Goal: Task Accomplishment & Management: Manage account settings

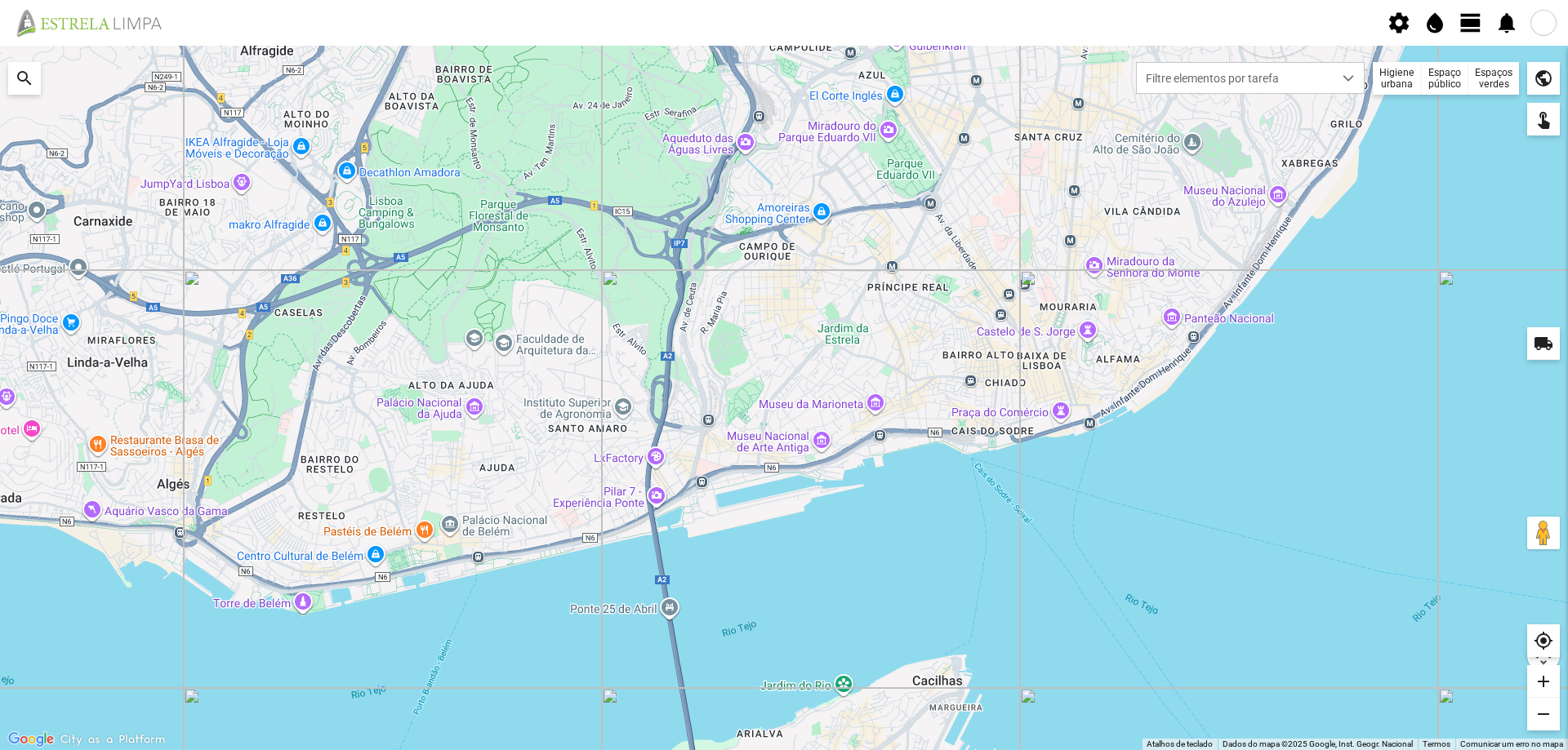
click at [1478, 21] on span "view_day" at bounding box center [1470, 22] width 24 height 24
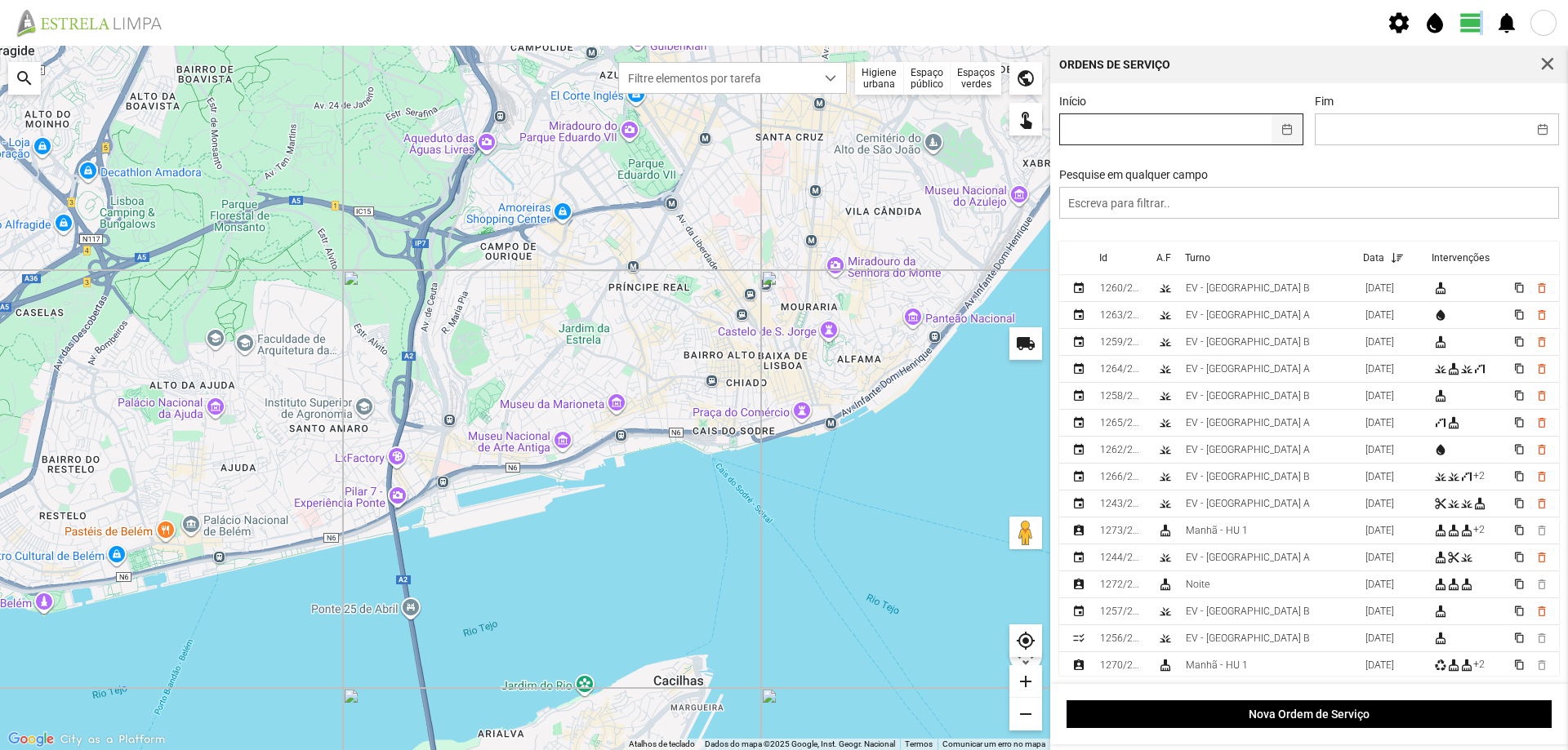
click at [1282, 128] on button "button" at bounding box center [1287, 129] width 32 height 30
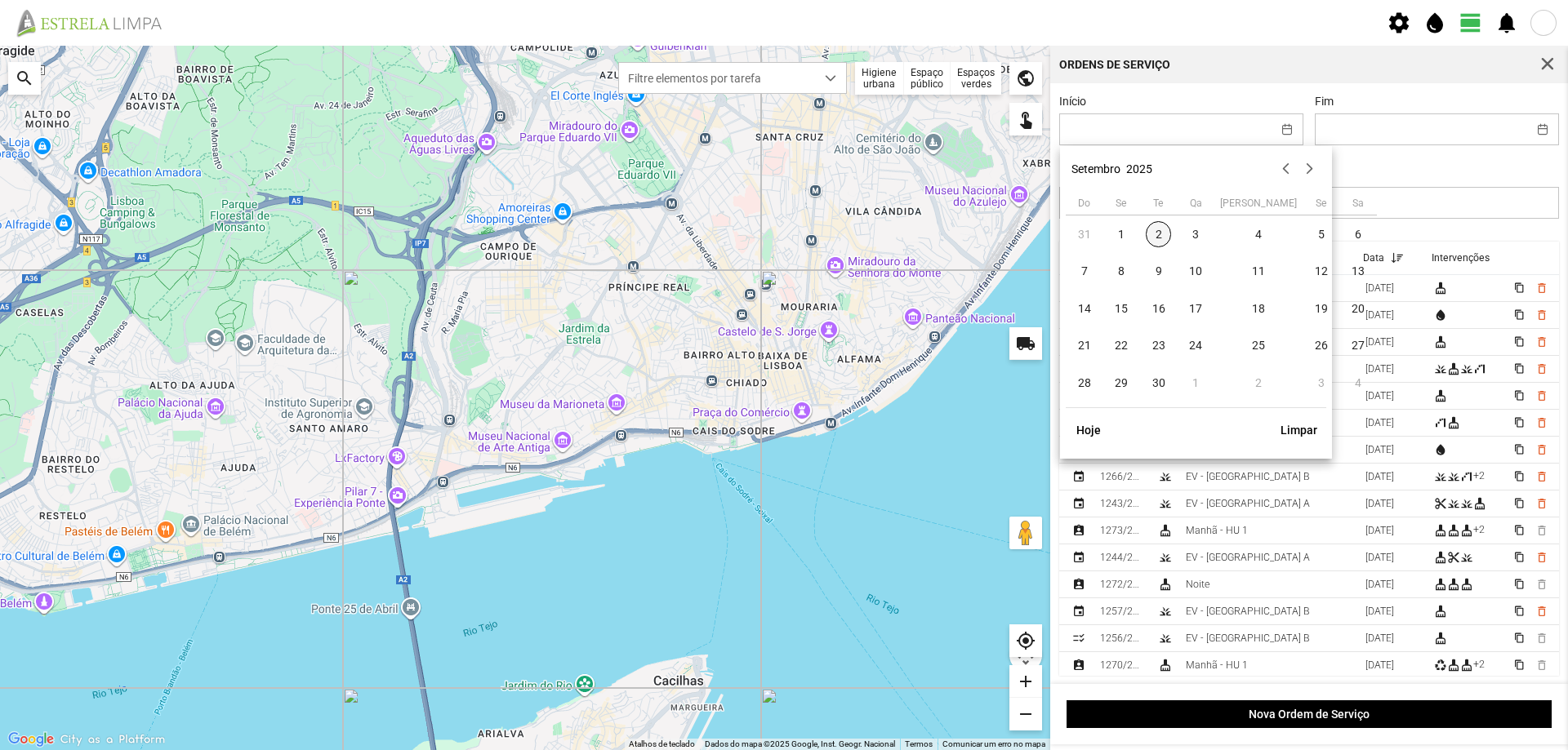
click at [1161, 224] on span "2" at bounding box center [1158, 234] width 26 height 26
type input "02/09/2025"
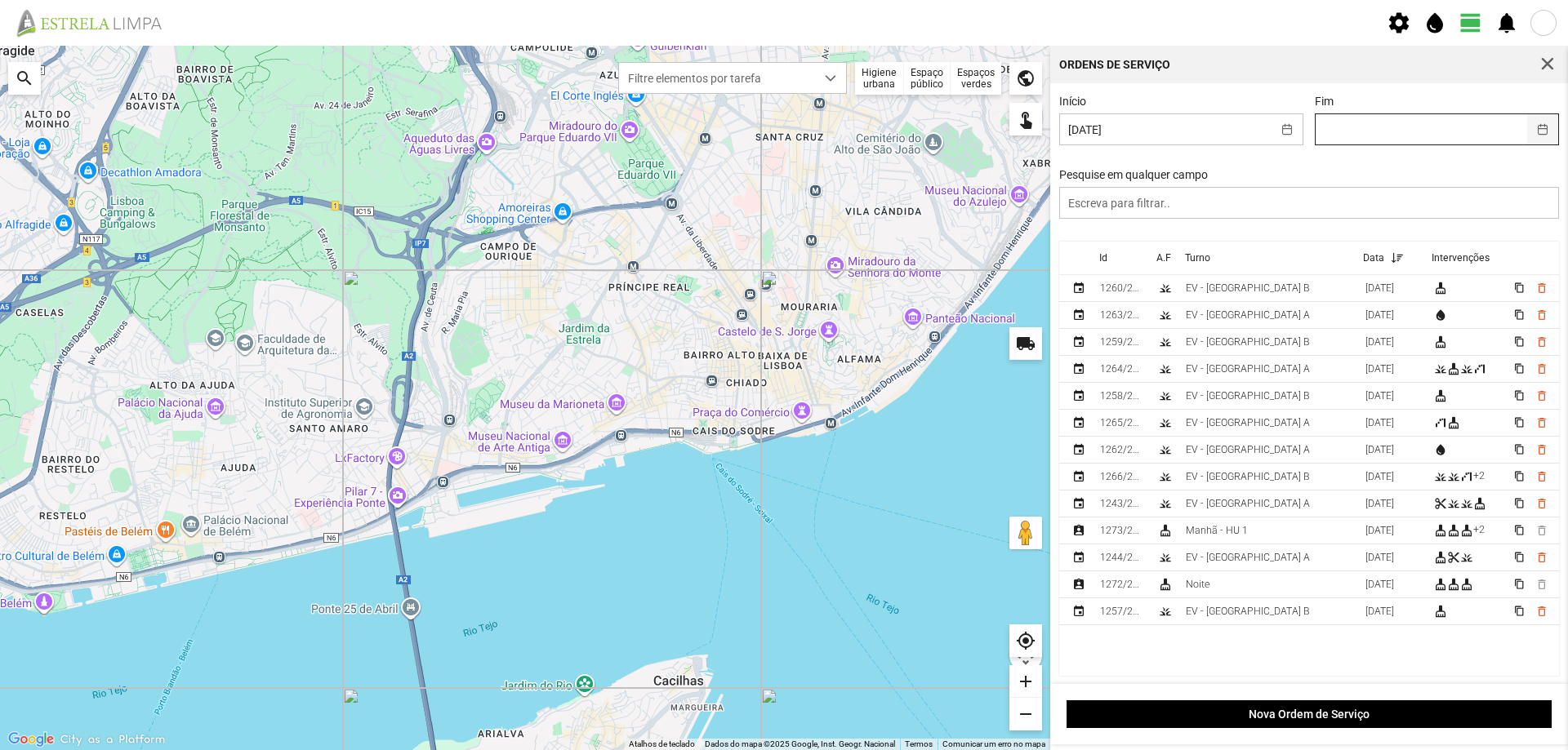
click at [1527, 122] on button "button" at bounding box center [1543, 129] width 32 height 30
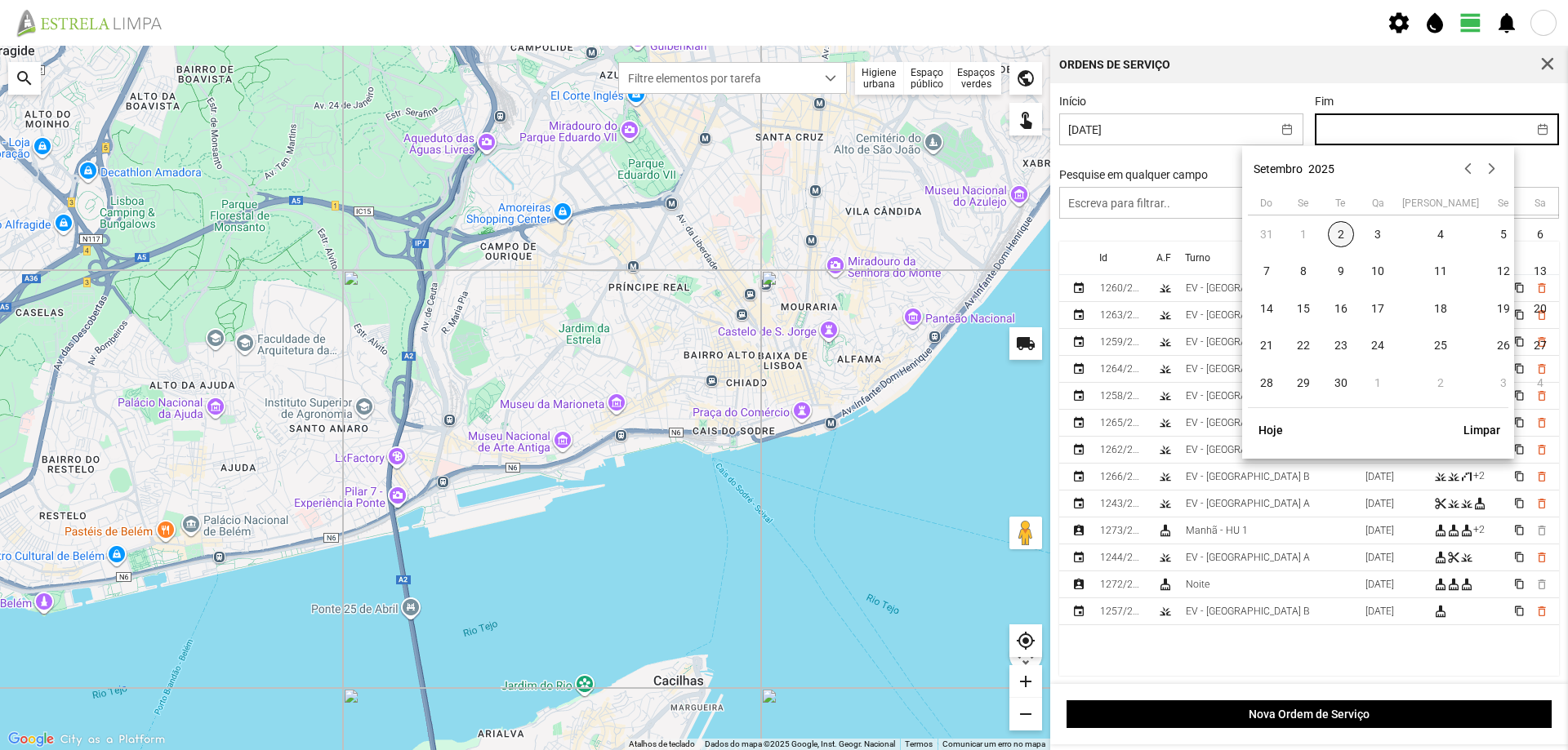
click at [1344, 232] on span "2" at bounding box center [1341, 234] width 26 height 26
type input "02/09/2025"
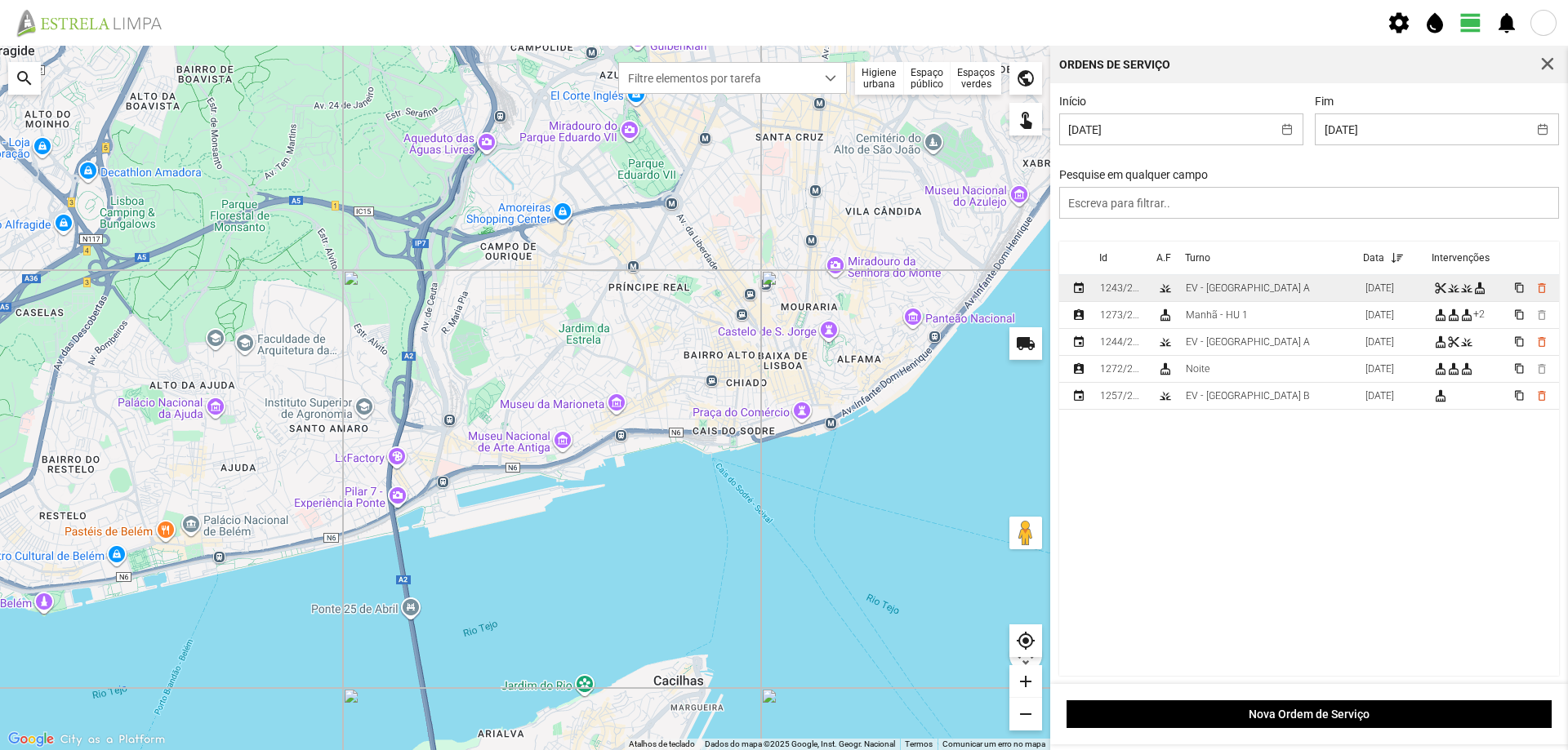
click at [1266, 294] on td "EV - Equipa A" at bounding box center [1269, 289] width 180 height 27
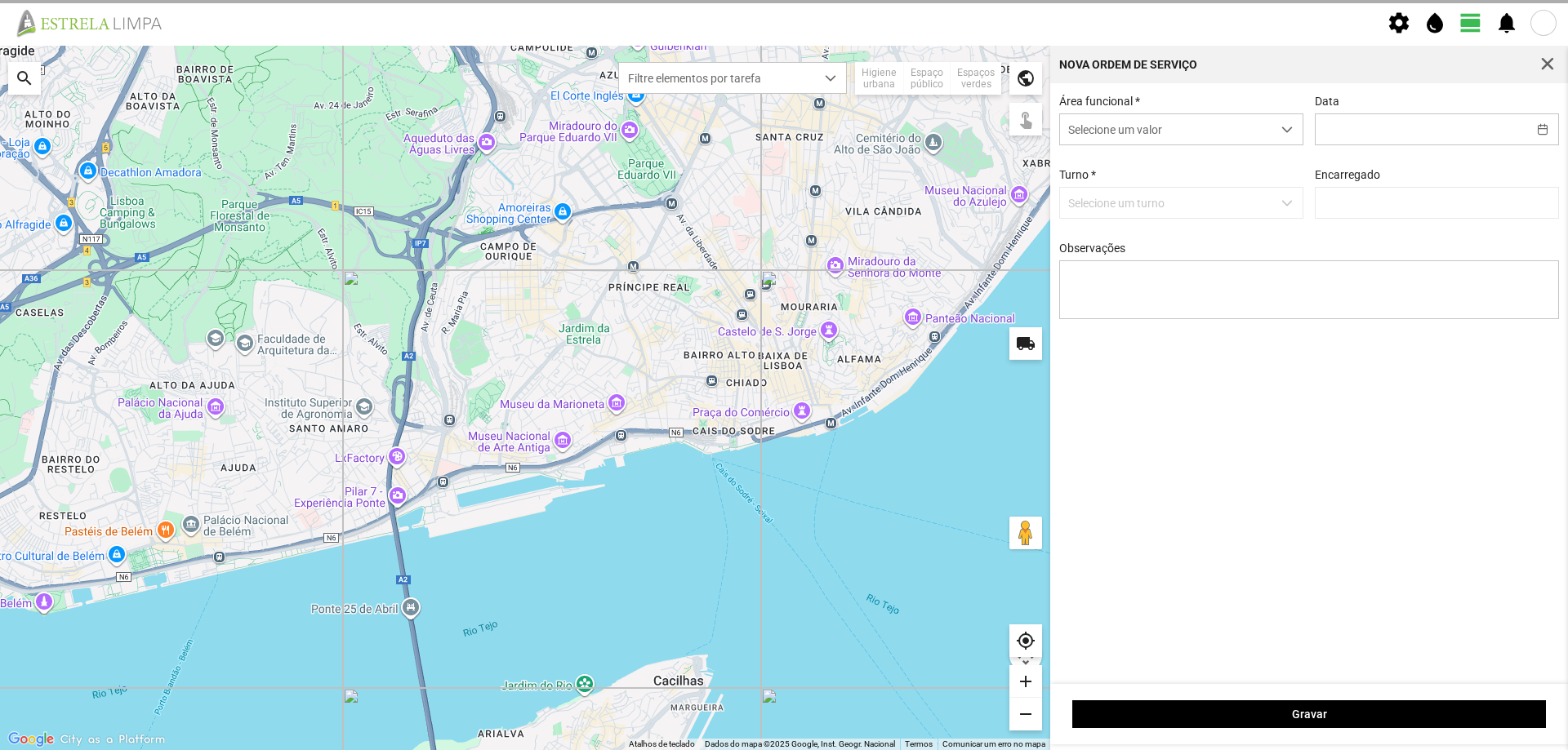
type input "02/09/2025"
type textarea "Sede"
type input "António Pires"
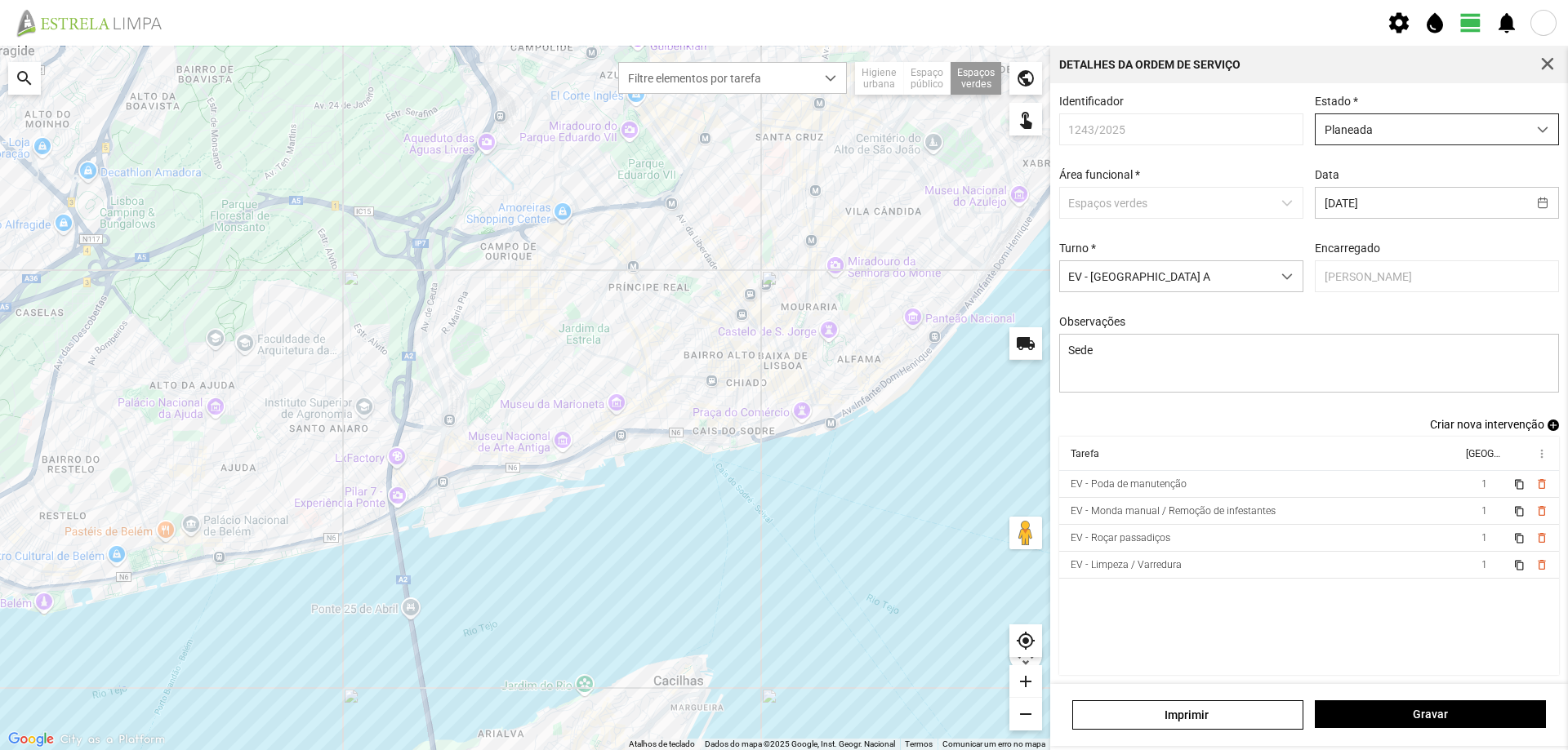
click at [1416, 120] on span "Planeada" at bounding box center [1421, 129] width 212 height 30
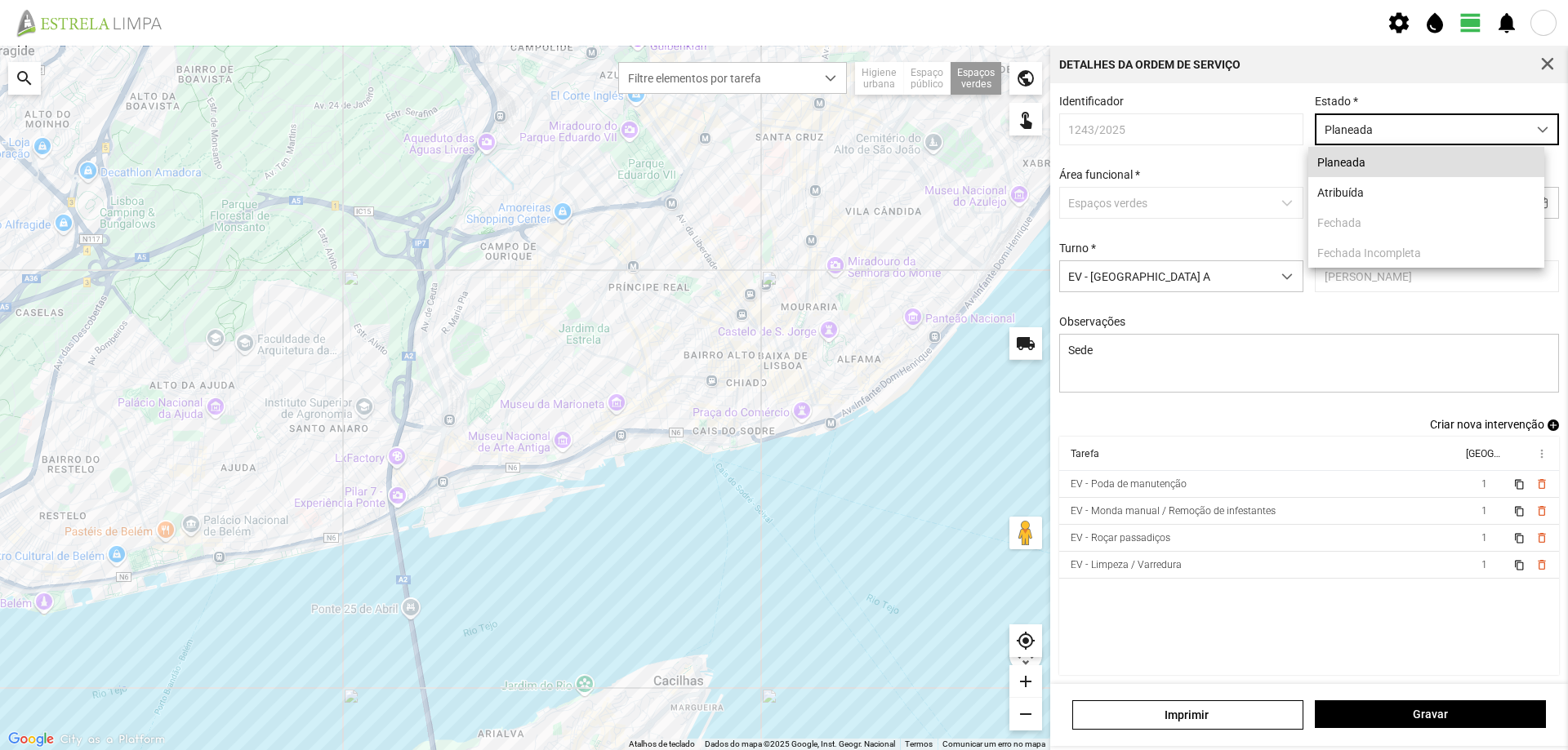
scroll to position [9, 73]
click at [1369, 194] on li "Atribuída" at bounding box center [1426, 191] width 236 height 30
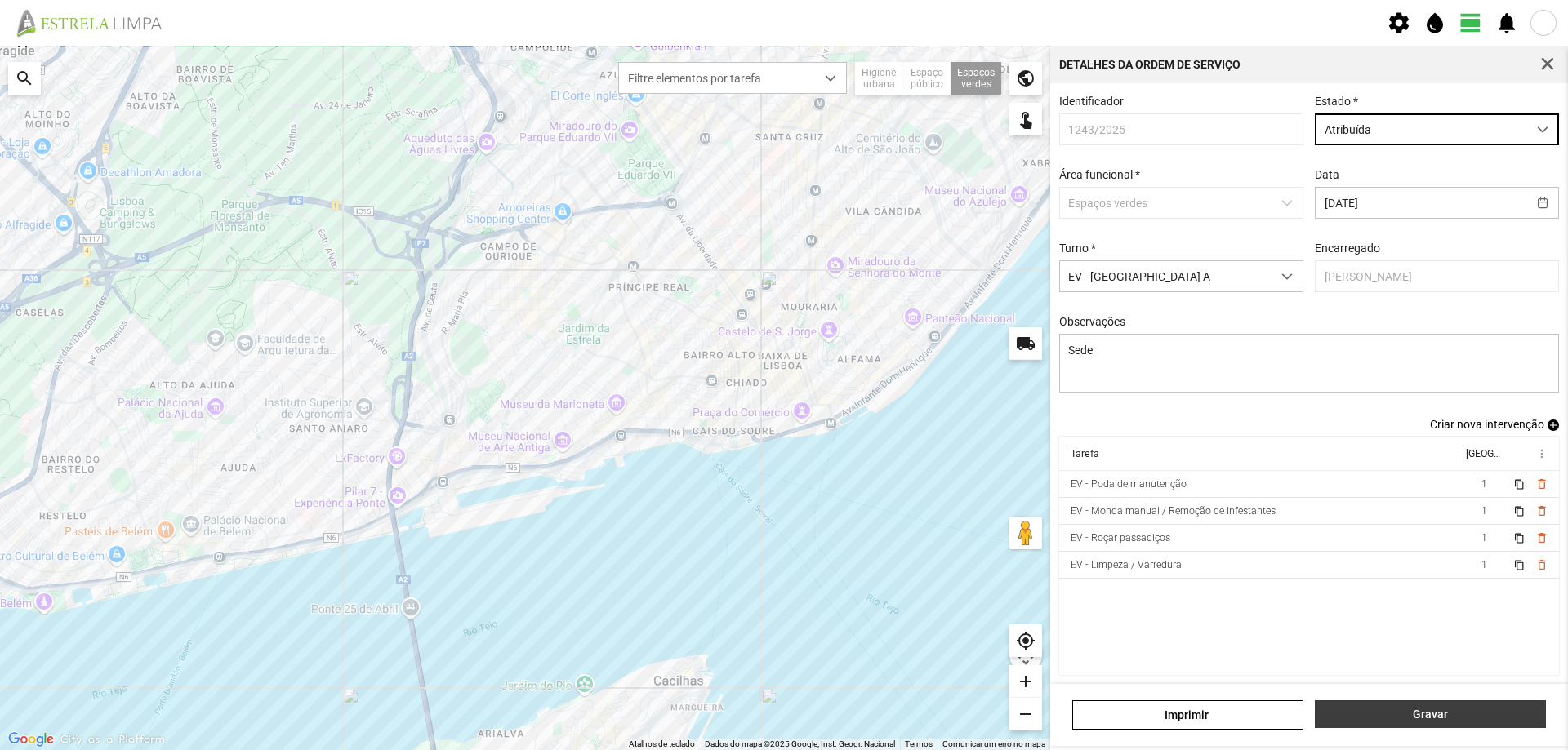
click at [1412, 713] on span "Gravar" at bounding box center [1431, 714] width 214 height 13
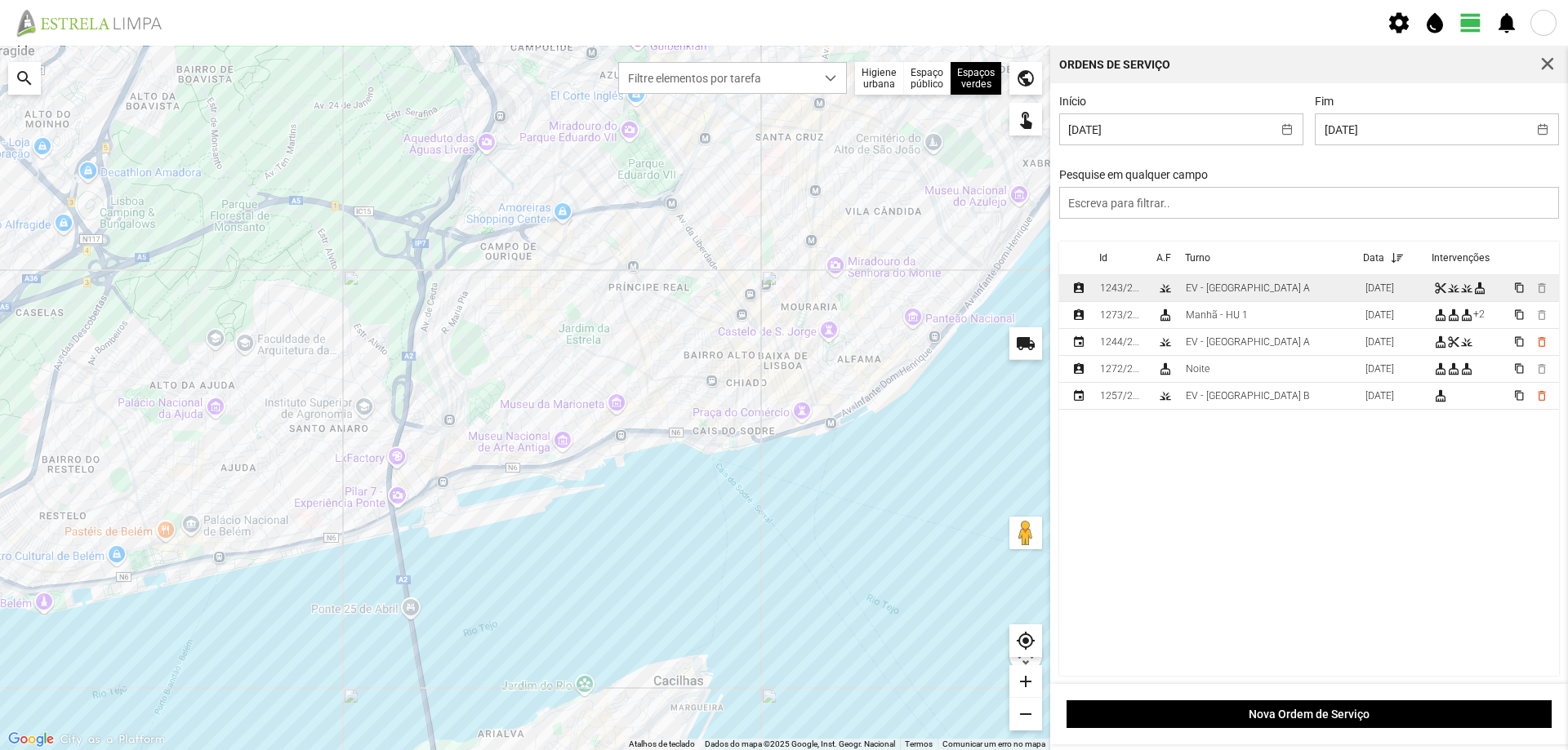
click at [1237, 290] on div "EV - Equipa A" at bounding box center [1248, 289] width 124 height 12
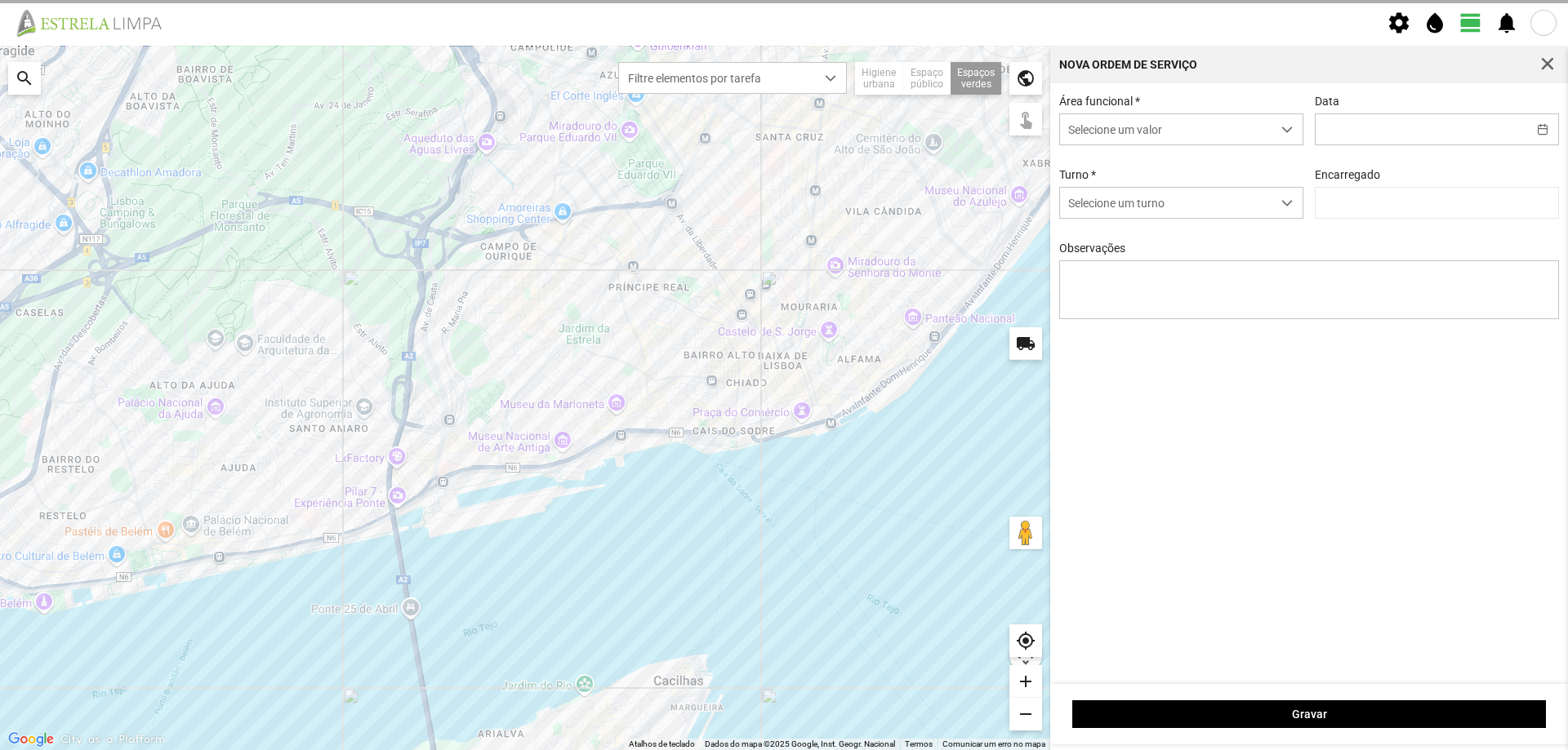
type input "02/09/2025"
type textarea "Sede"
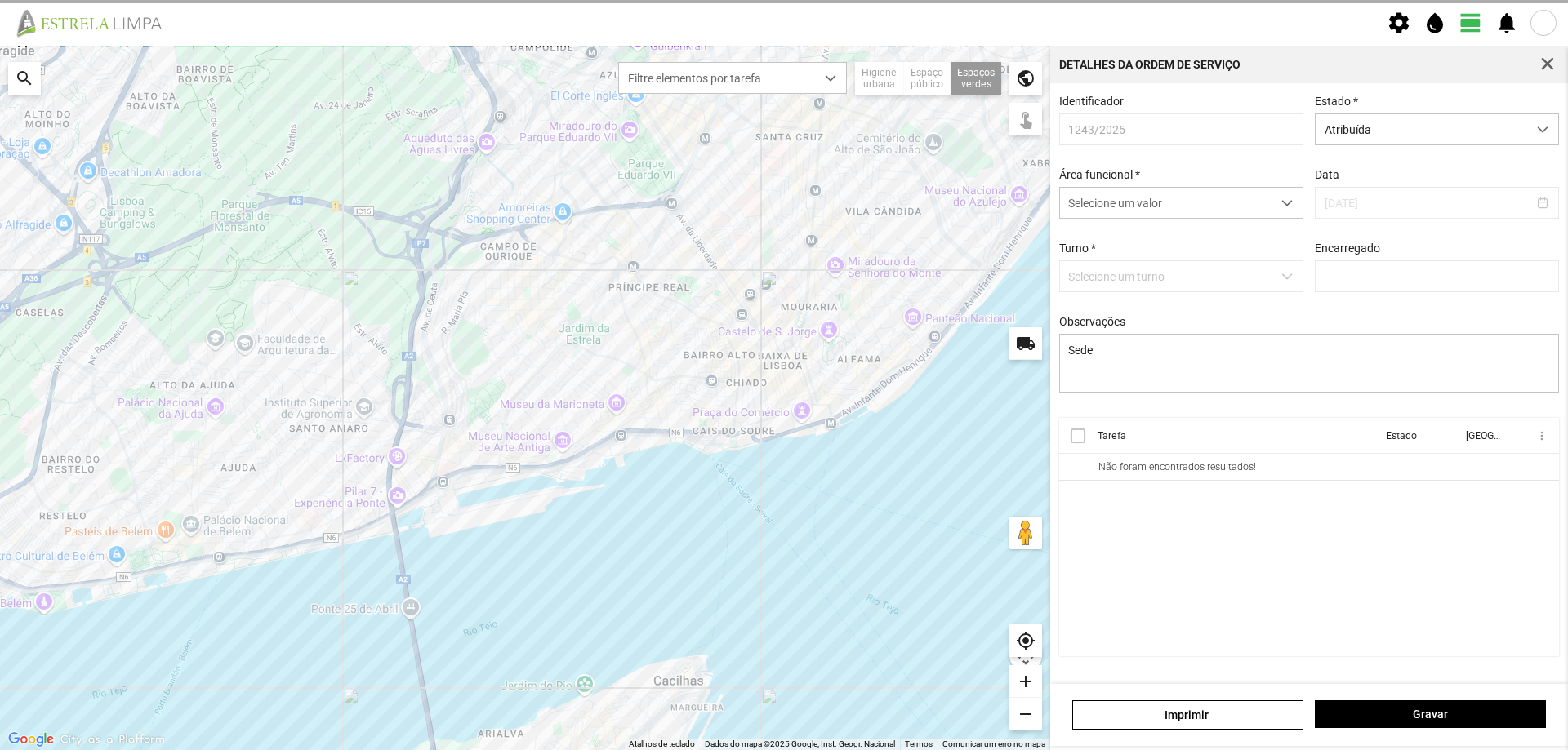
type input "António Pires"
click at [1076, 443] on div at bounding box center [1077, 435] width 15 height 15
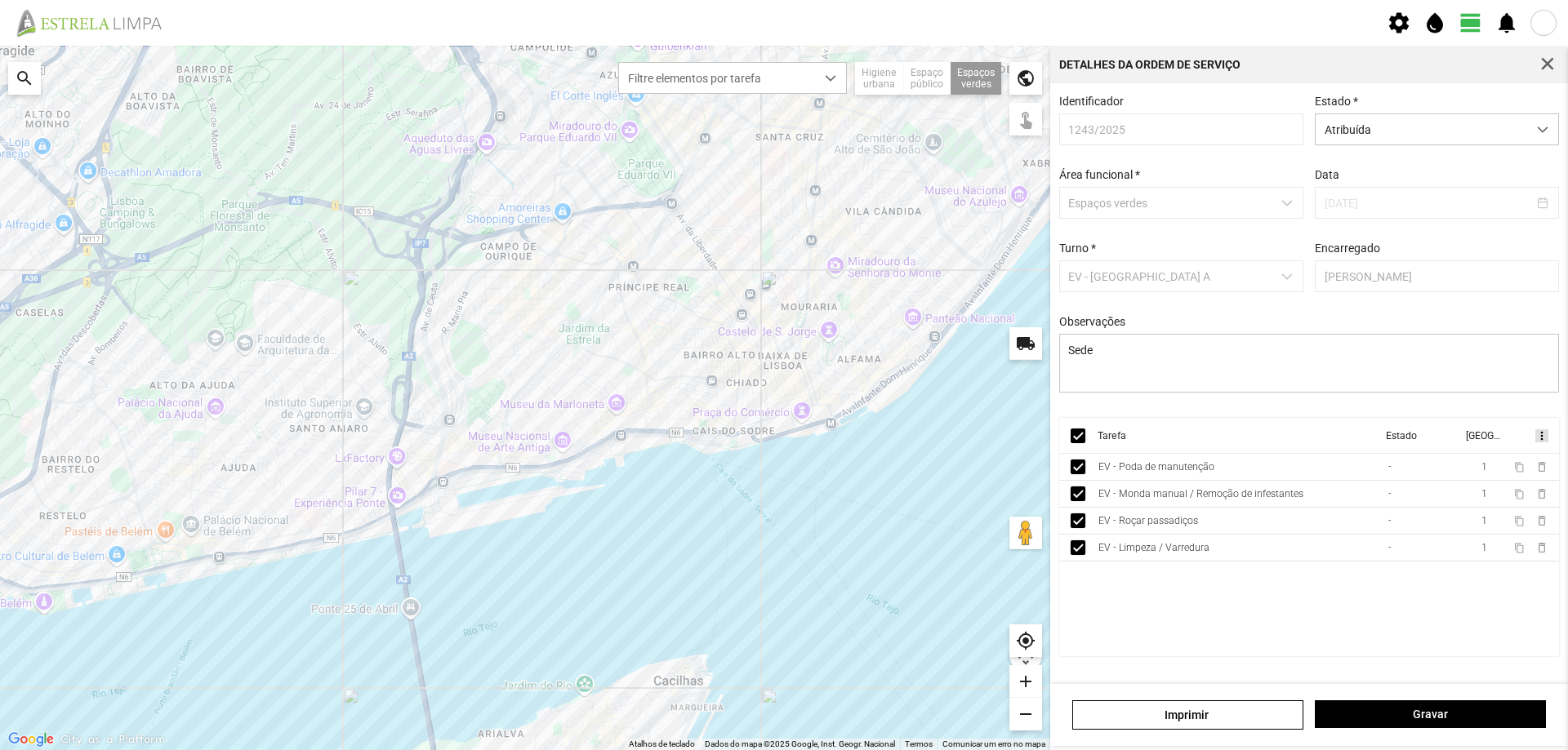
click at [1538, 443] on span "more_vert" at bounding box center [1540, 435] width 13 height 13
click at [1478, 467] on span "Marcar como Concluída" at bounding box center [1454, 469] width 120 height 12
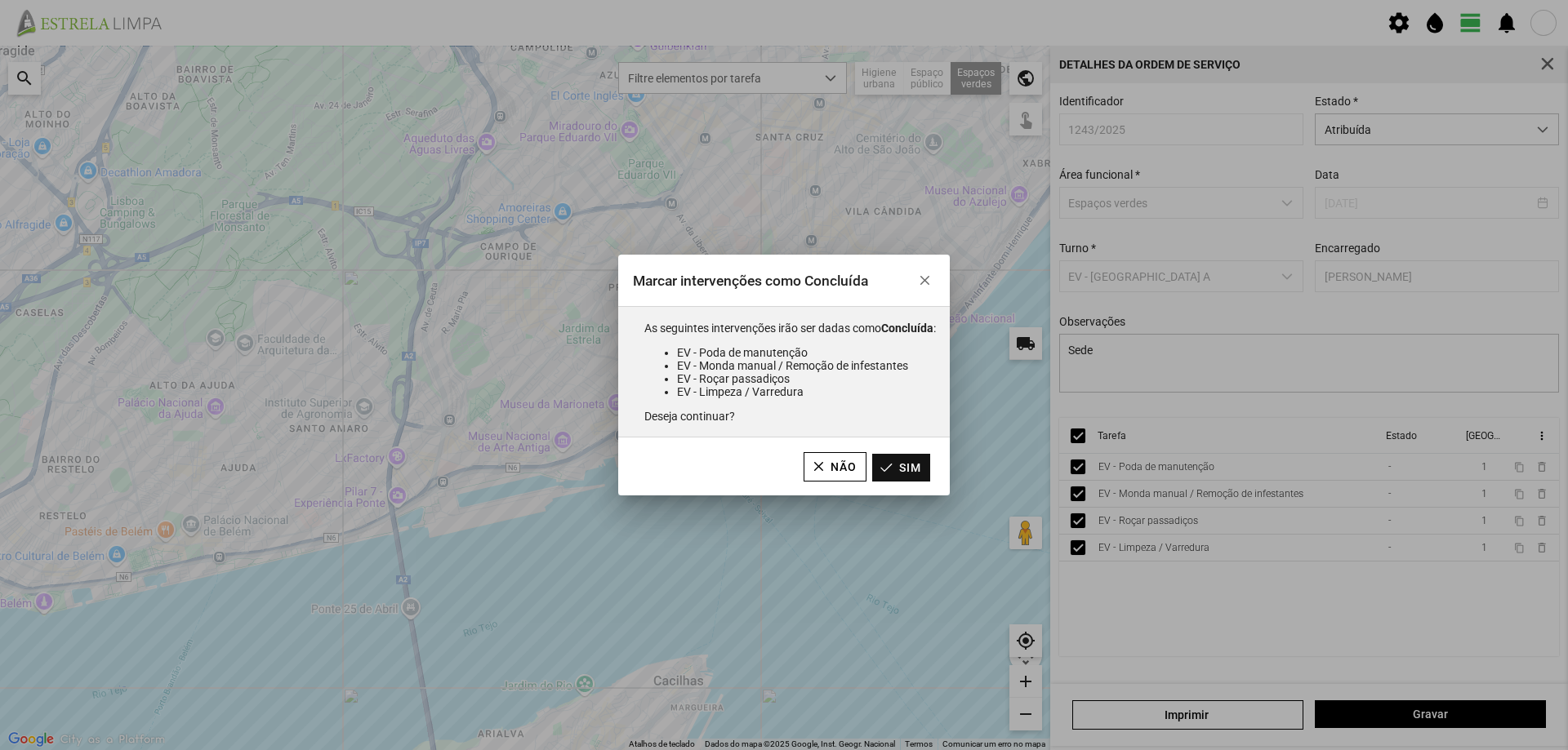
click at [913, 470] on button "Sim" at bounding box center [902, 467] width 58 height 28
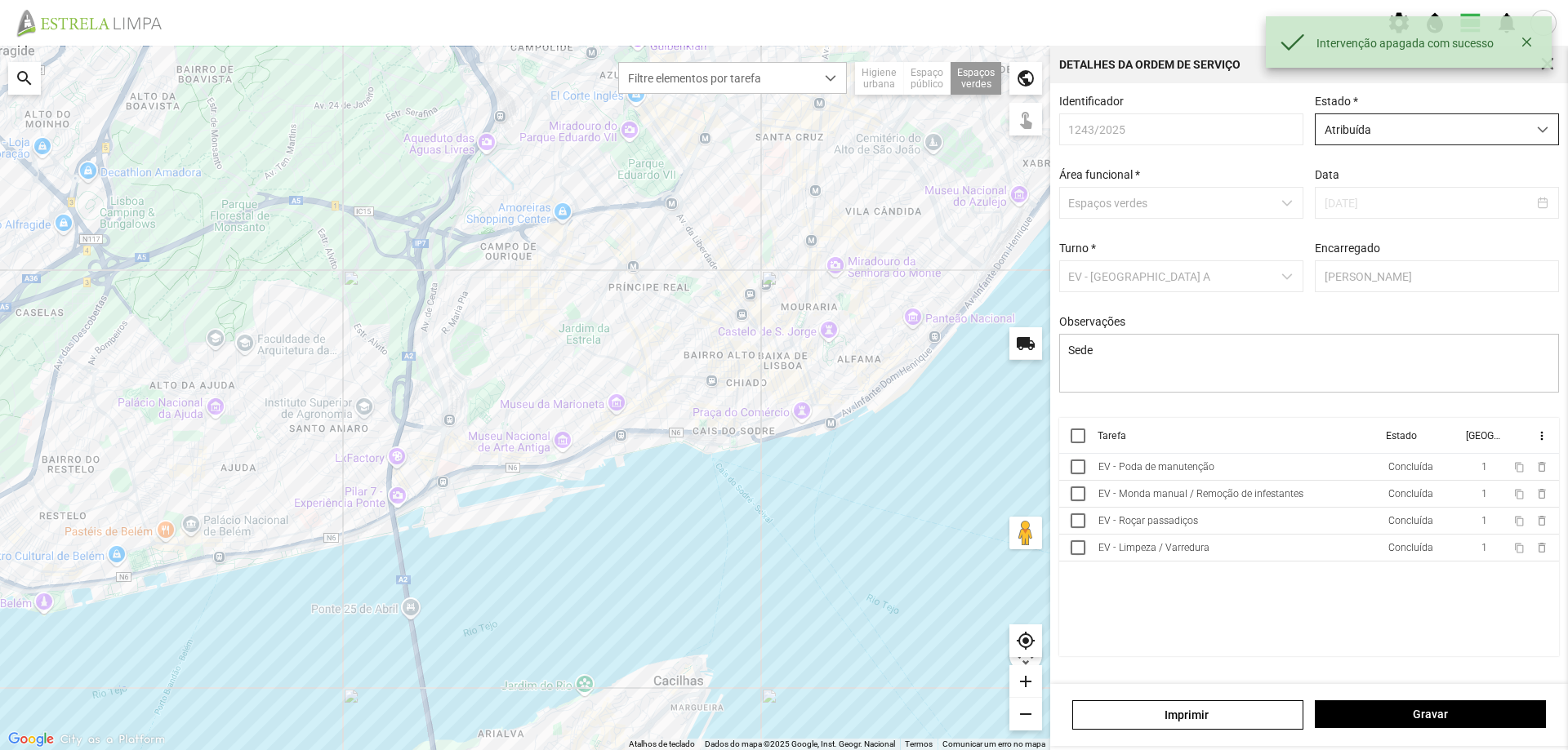
click at [1475, 133] on span "Atribuída" at bounding box center [1421, 129] width 212 height 30
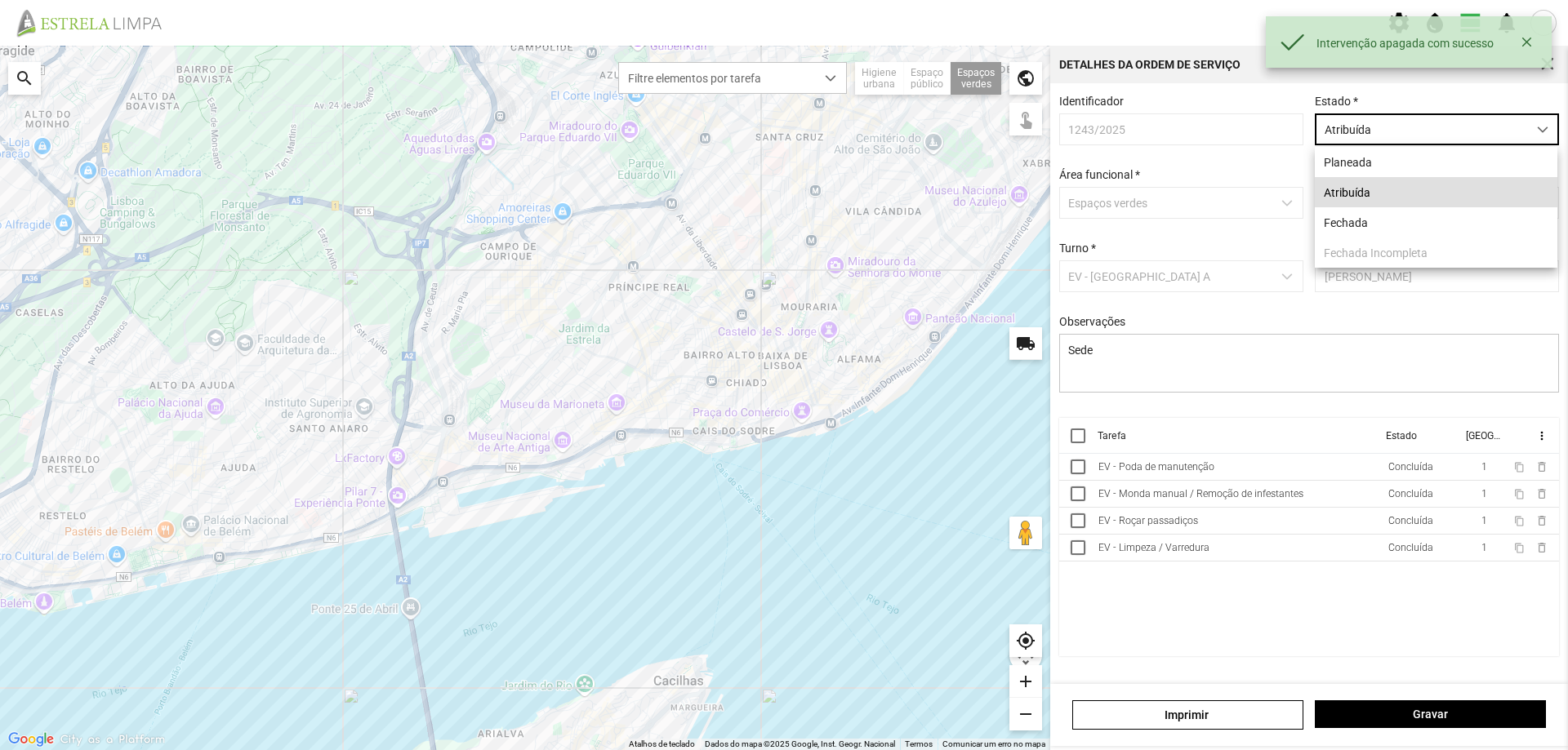
scroll to position [9, 73]
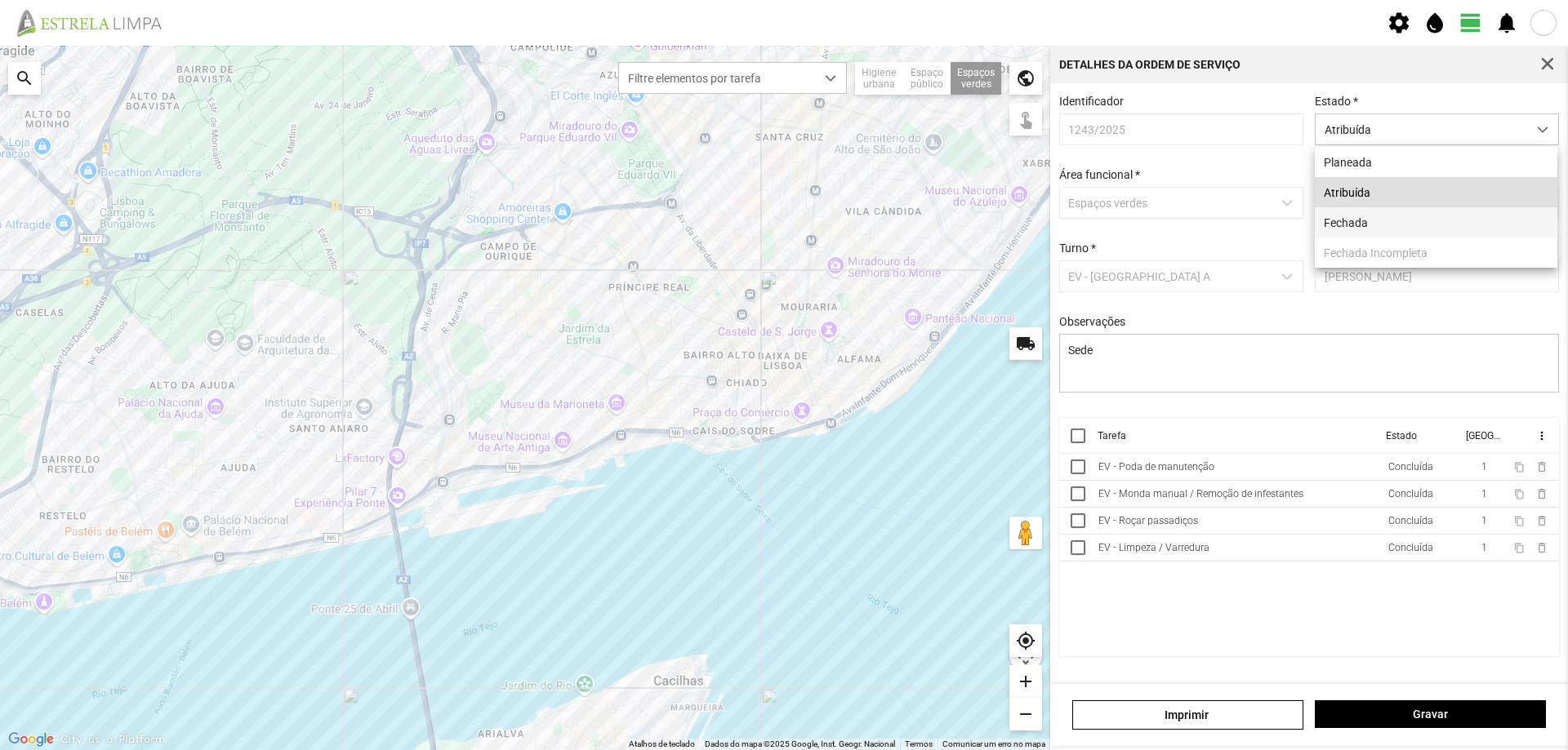
click at [1400, 224] on li "Fechada" at bounding box center [1436, 222] width 243 height 30
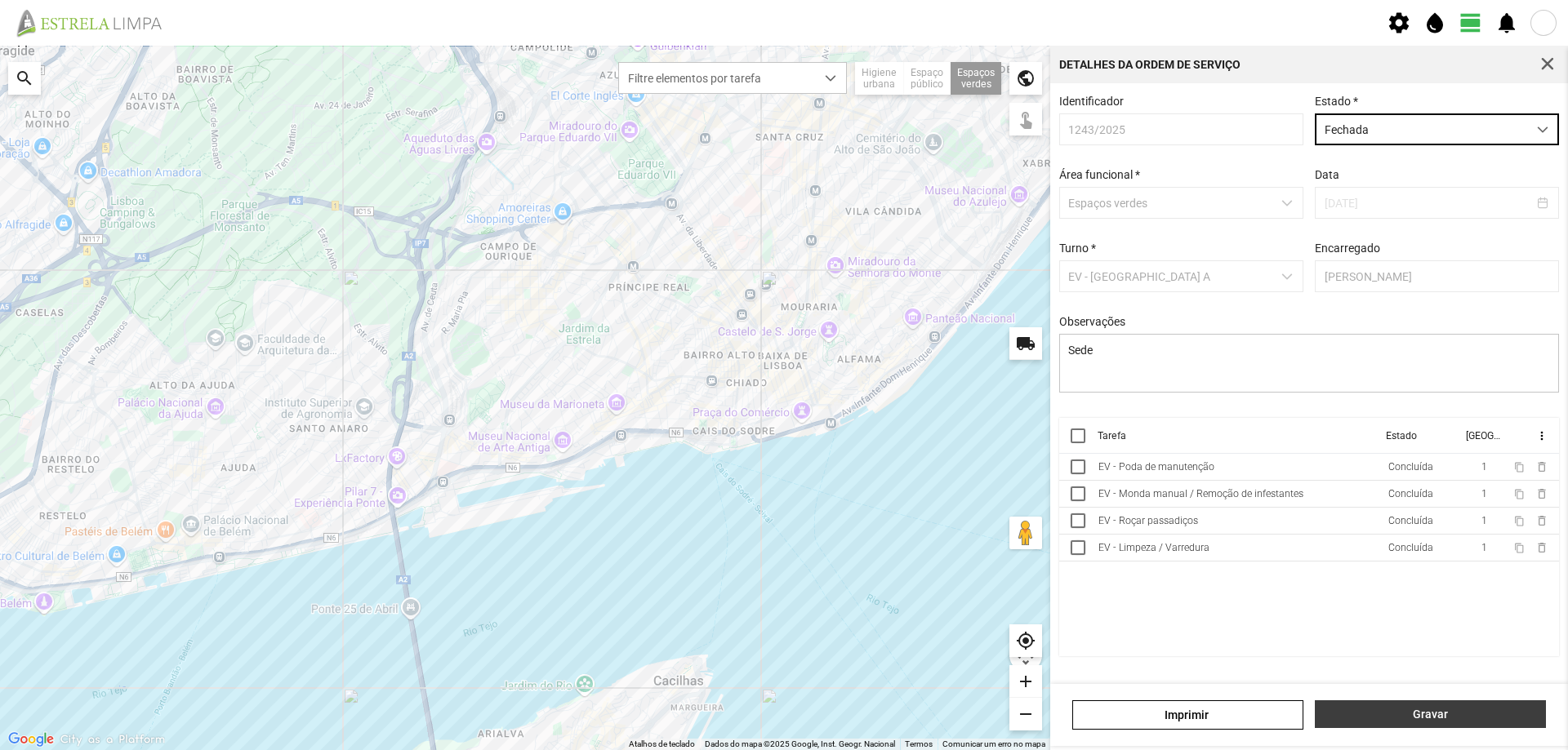
click at [1372, 705] on button "Gravar" at bounding box center [1430, 714] width 231 height 28
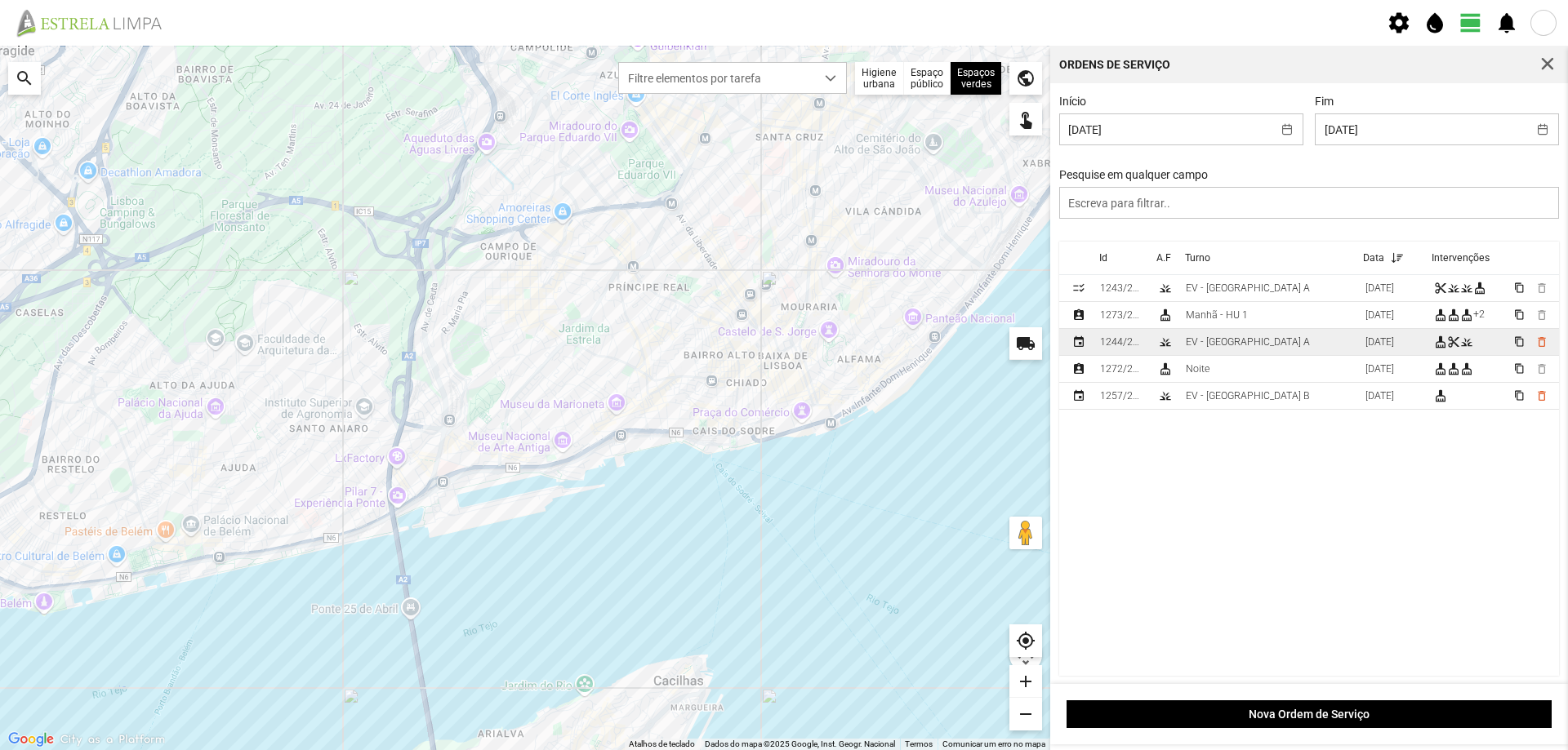
click at [1273, 349] on td "EV - Equipa A" at bounding box center [1269, 343] width 180 height 27
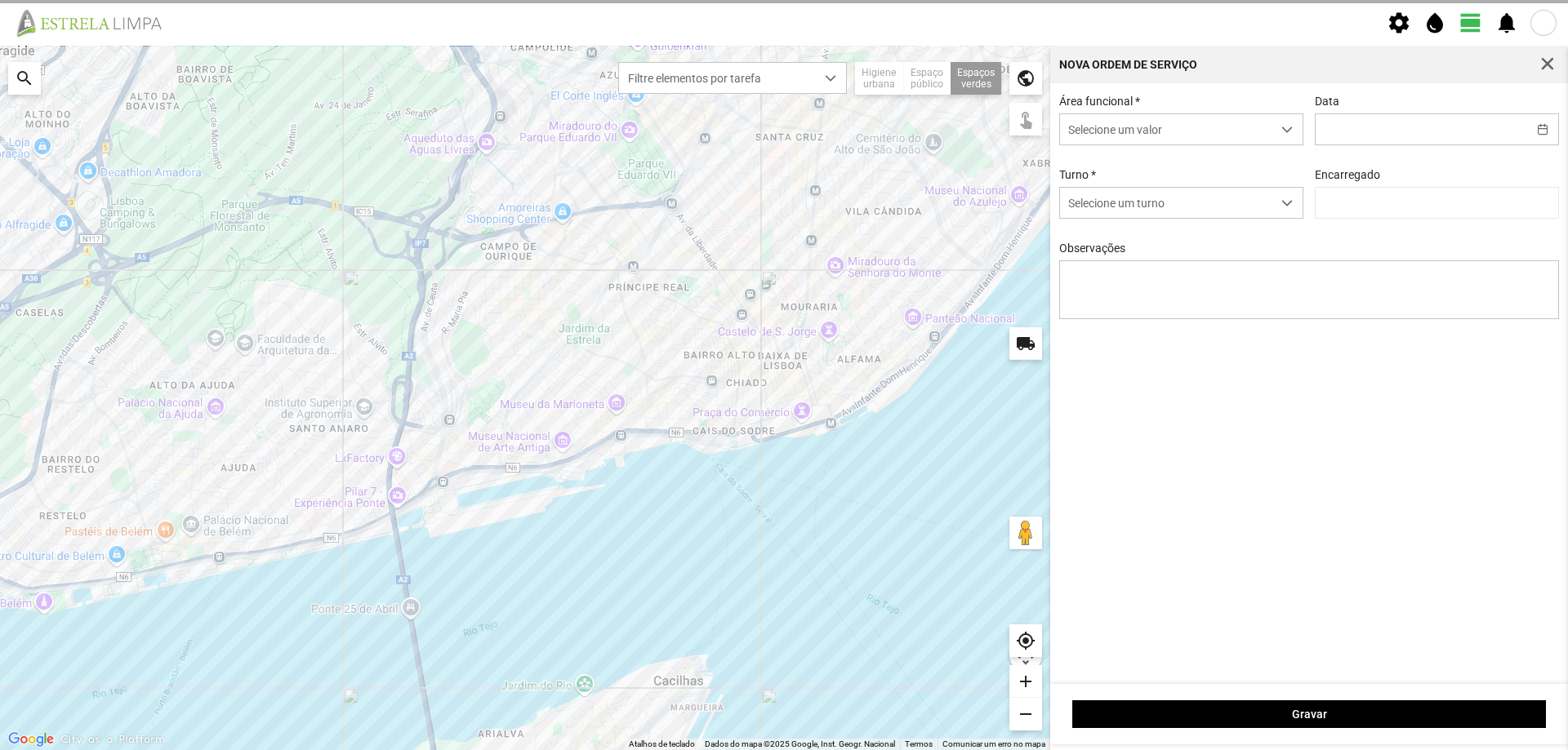
type input "02/09/2025"
type textarea "Rua das Praças"
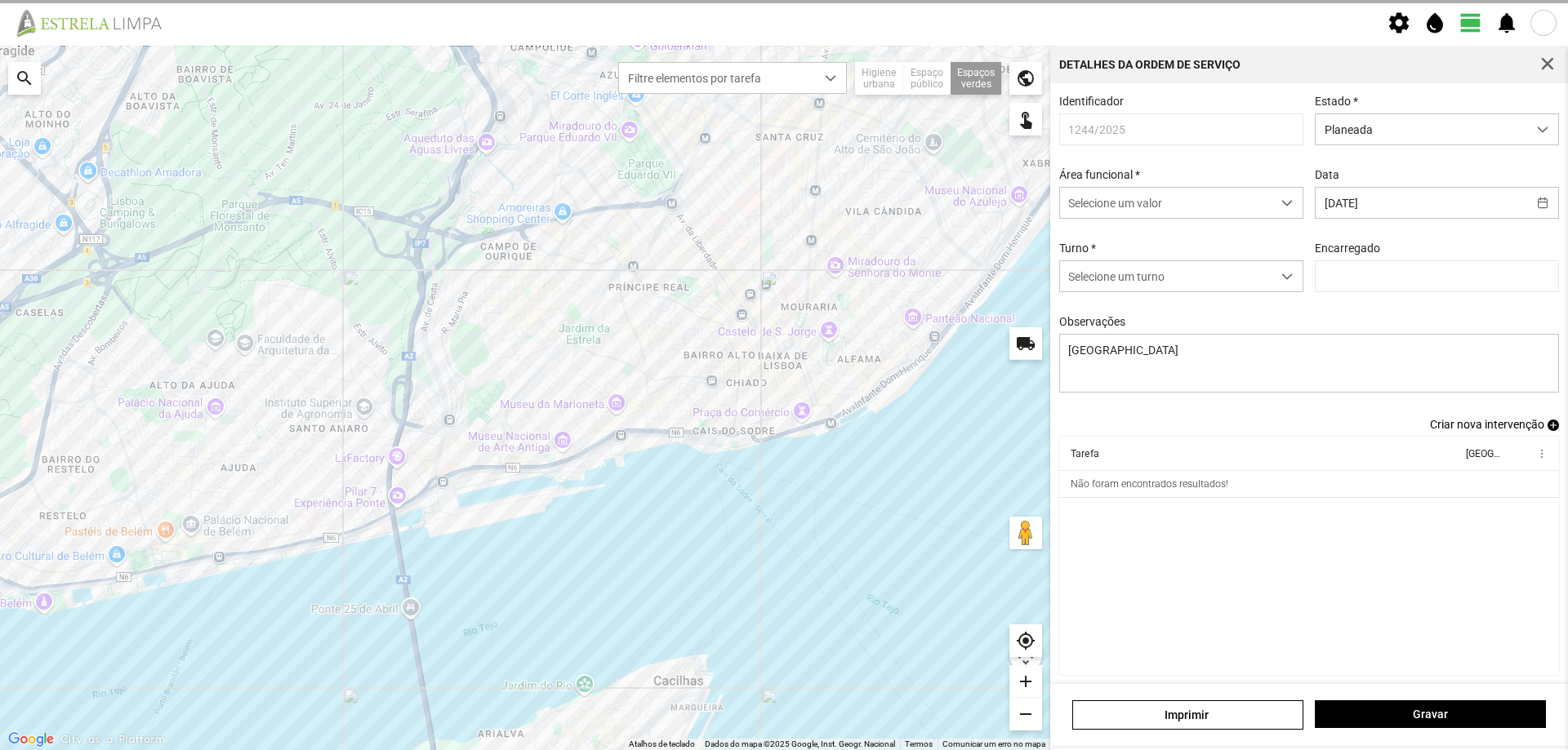
type input "António Pires"
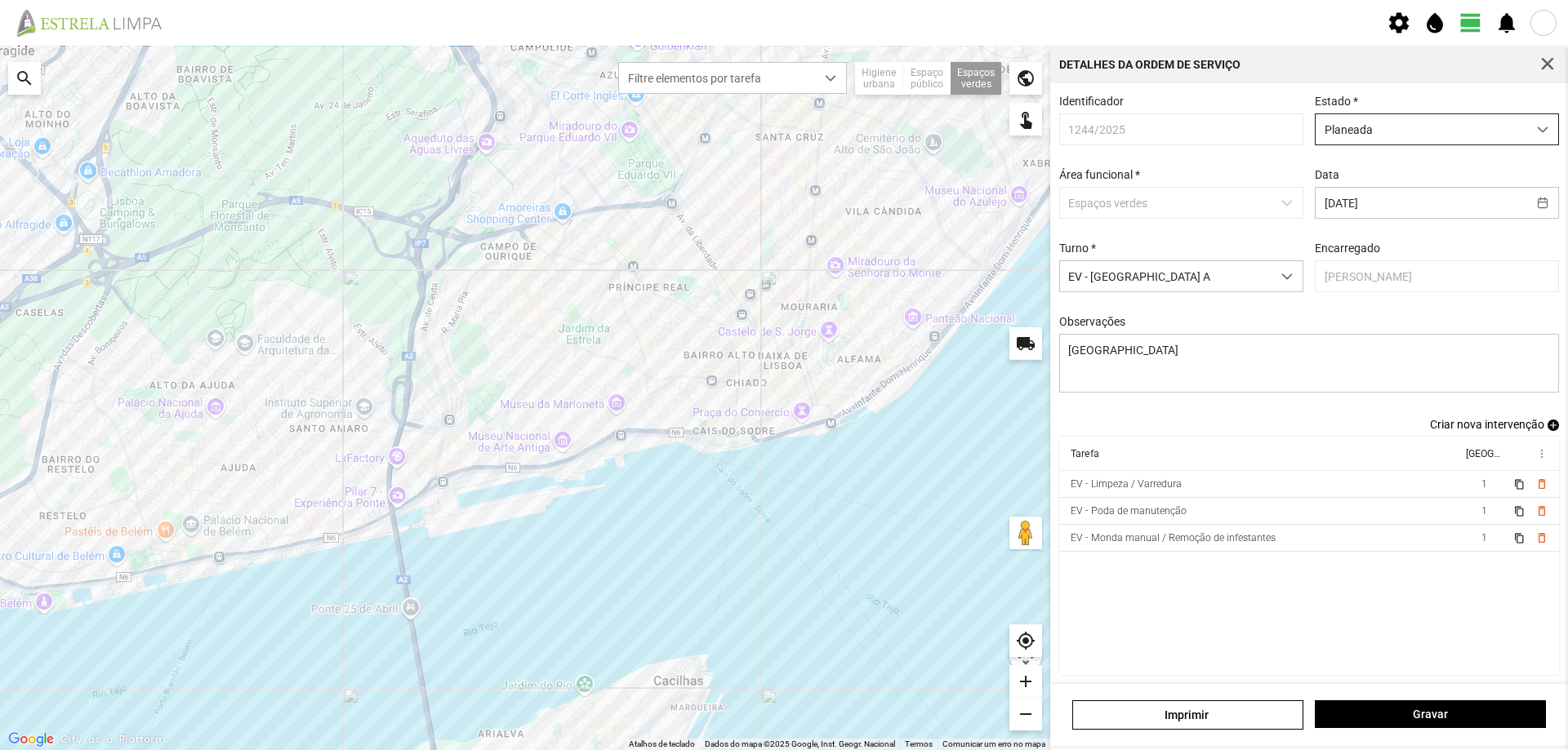
click at [1427, 137] on span "Planeada" at bounding box center [1421, 129] width 212 height 30
click at [1414, 202] on li "Atribuída" at bounding box center [1426, 191] width 236 height 30
click at [1421, 708] on span "Gravar" at bounding box center [1431, 714] width 214 height 13
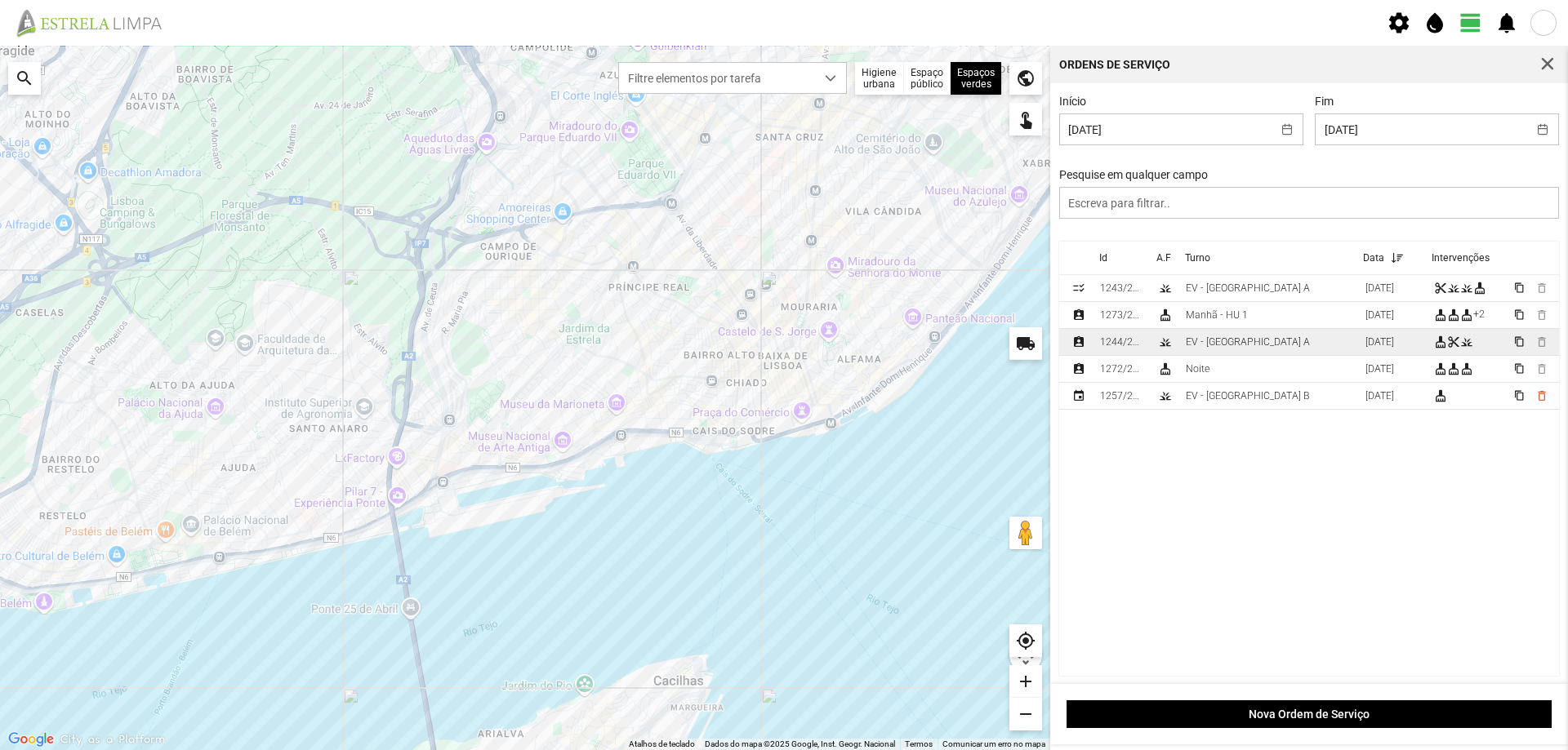
click at [1251, 345] on td "EV - Equipa A" at bounding box center [1269, 343] width 180 height 27
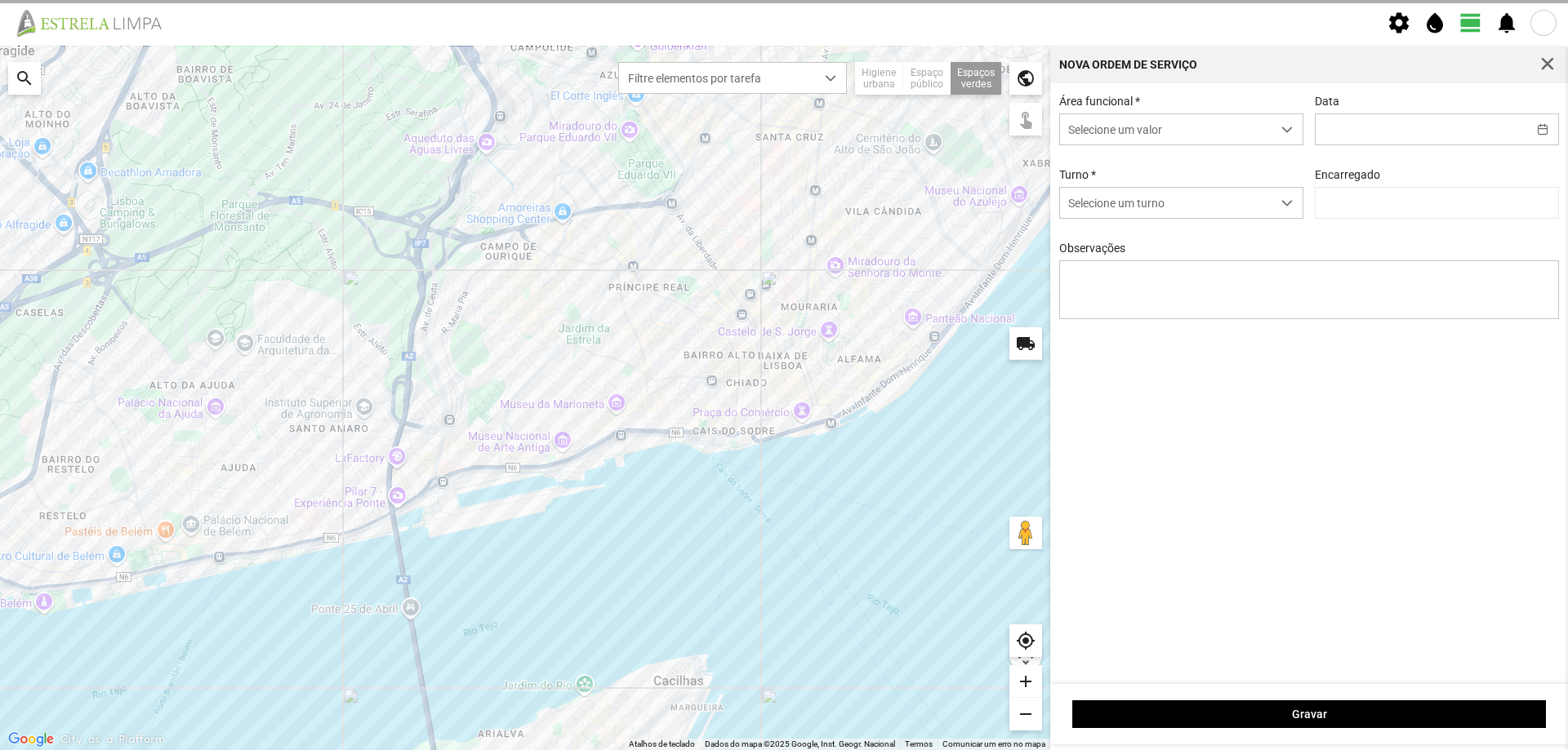
type input "02/09/2025"
type textarea "Rua das Praças"
type input "António Pires"
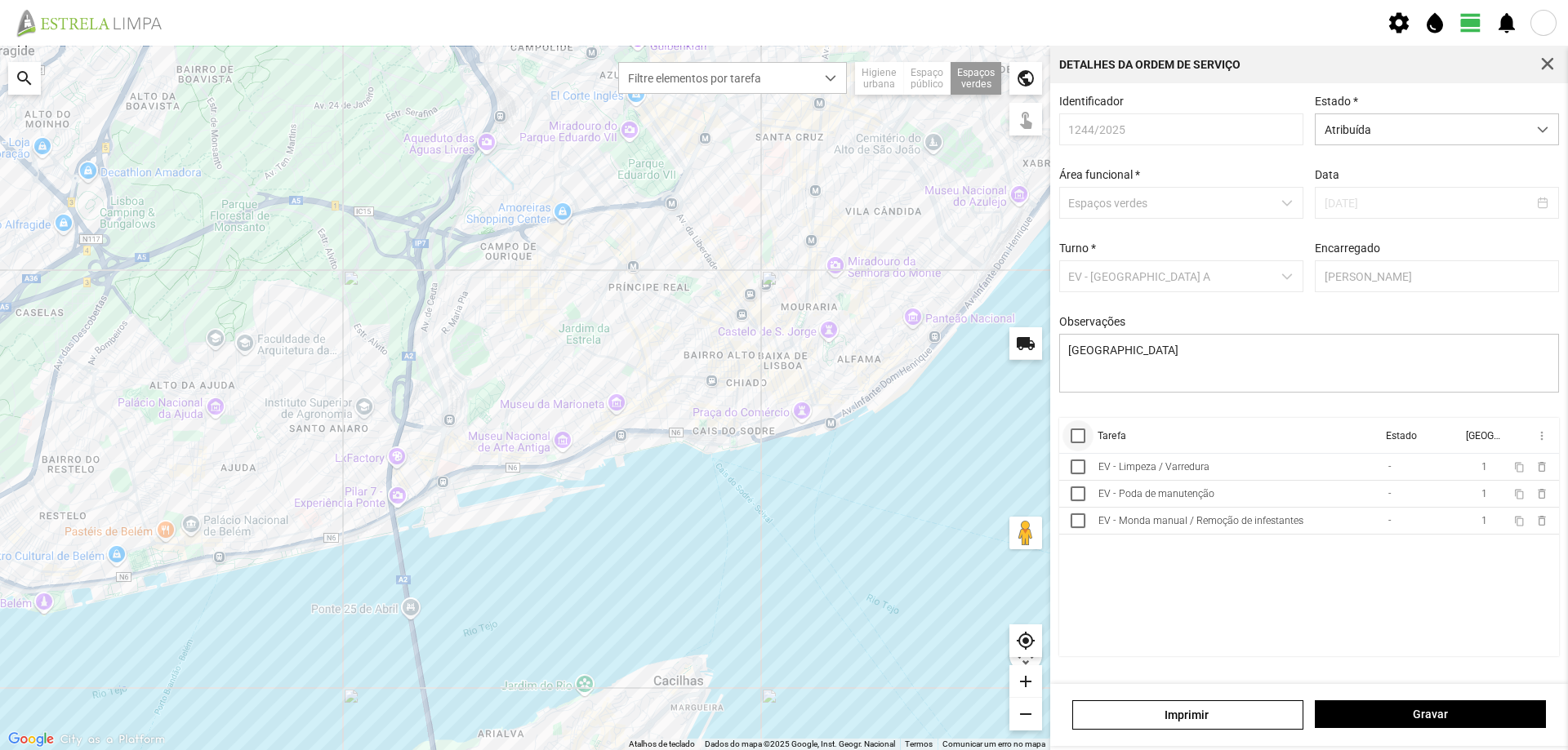
click at [1074, 443] on div at bounding box center [1077, 435] width 15 height 15
click at [1538, 439] on span "more_vert" at bounding box center [1540, 435] width 13 height 13
click at [1447, 463] on span "Marcar como Concluída" at bounding box center [1454, 469] width 120 height 12
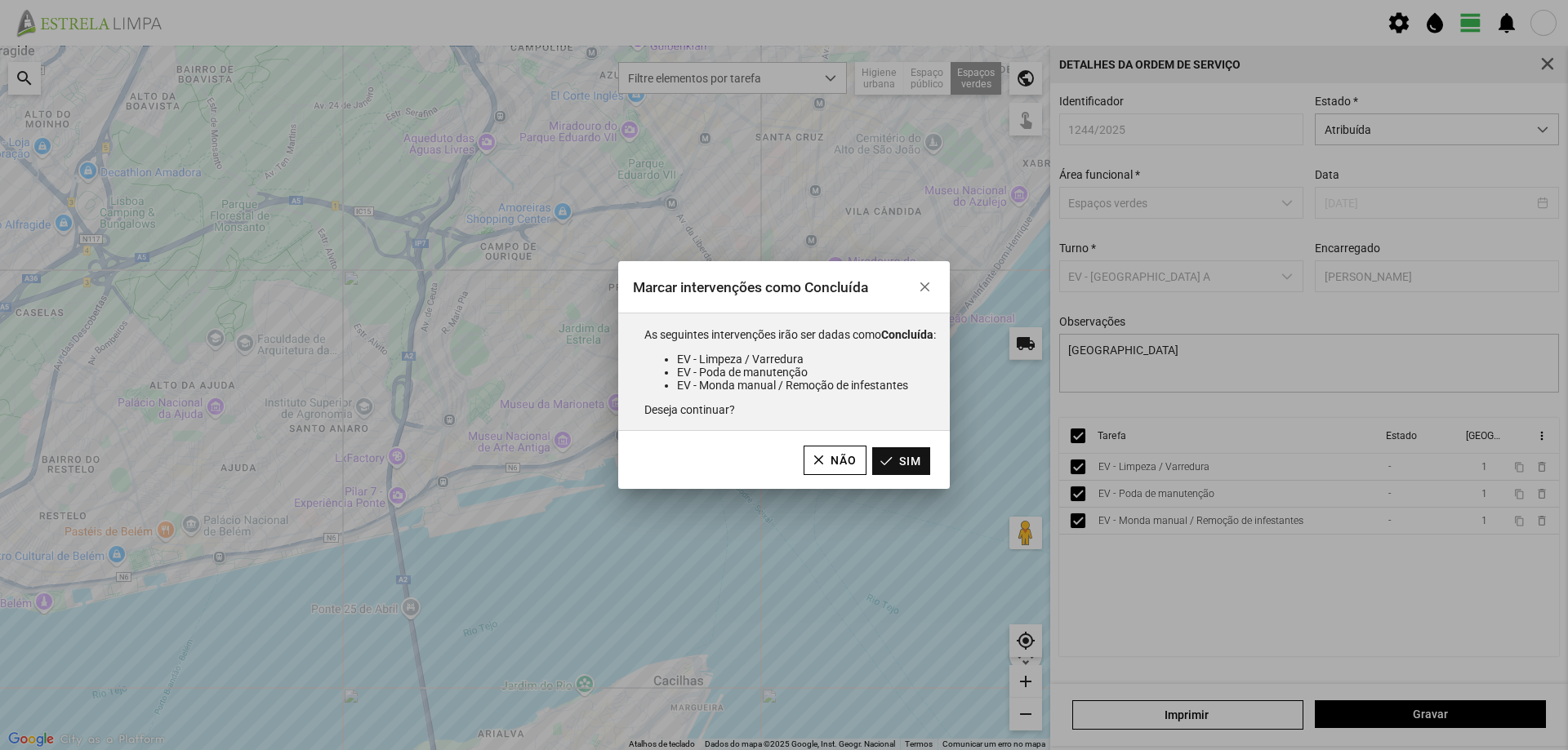
click at [899, 459] on button "Sim" at bounding box center [902, 461] width 58 height 28
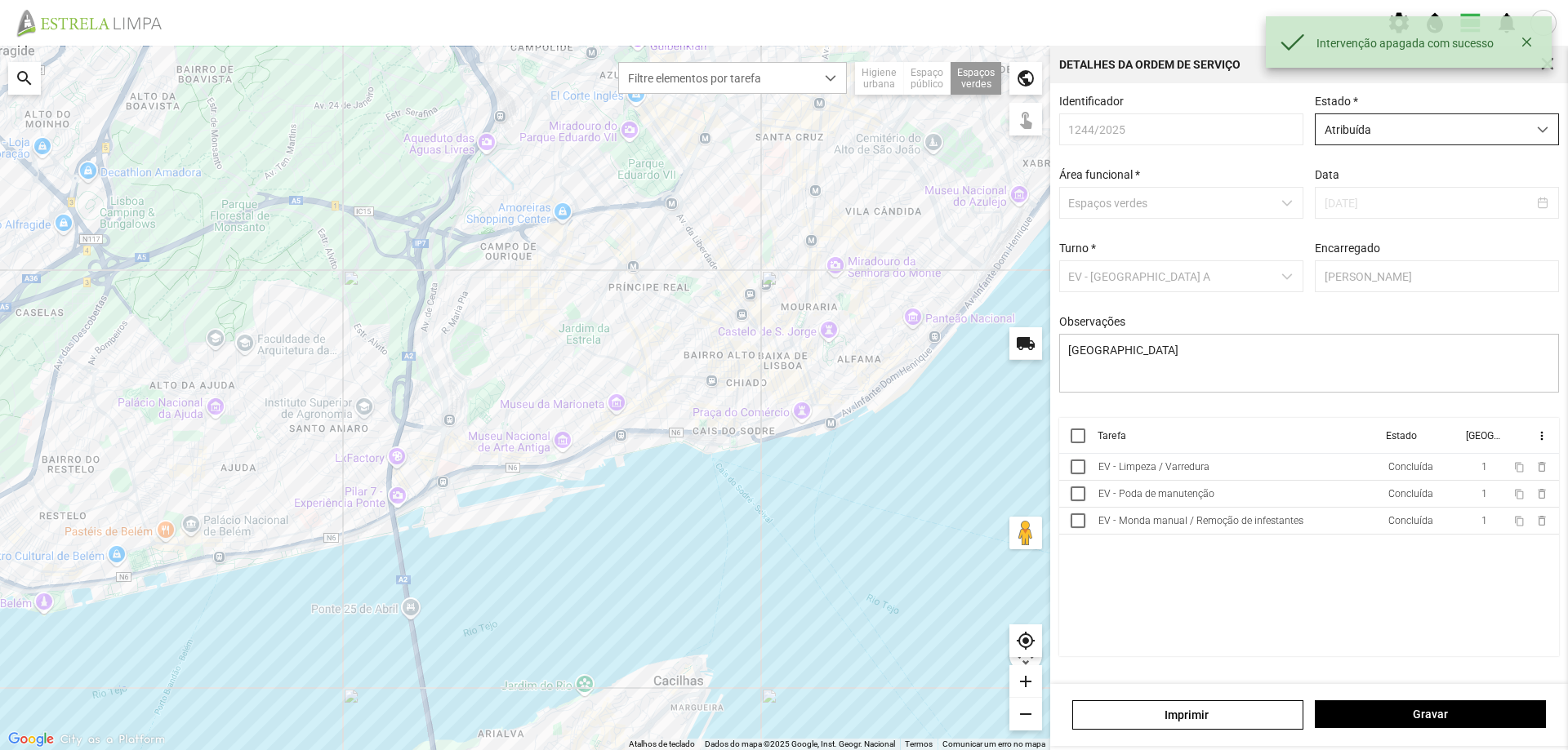
click at [1434, 125] on span "Atribuída" at bounding box center [1421, 129] width 212 height 30
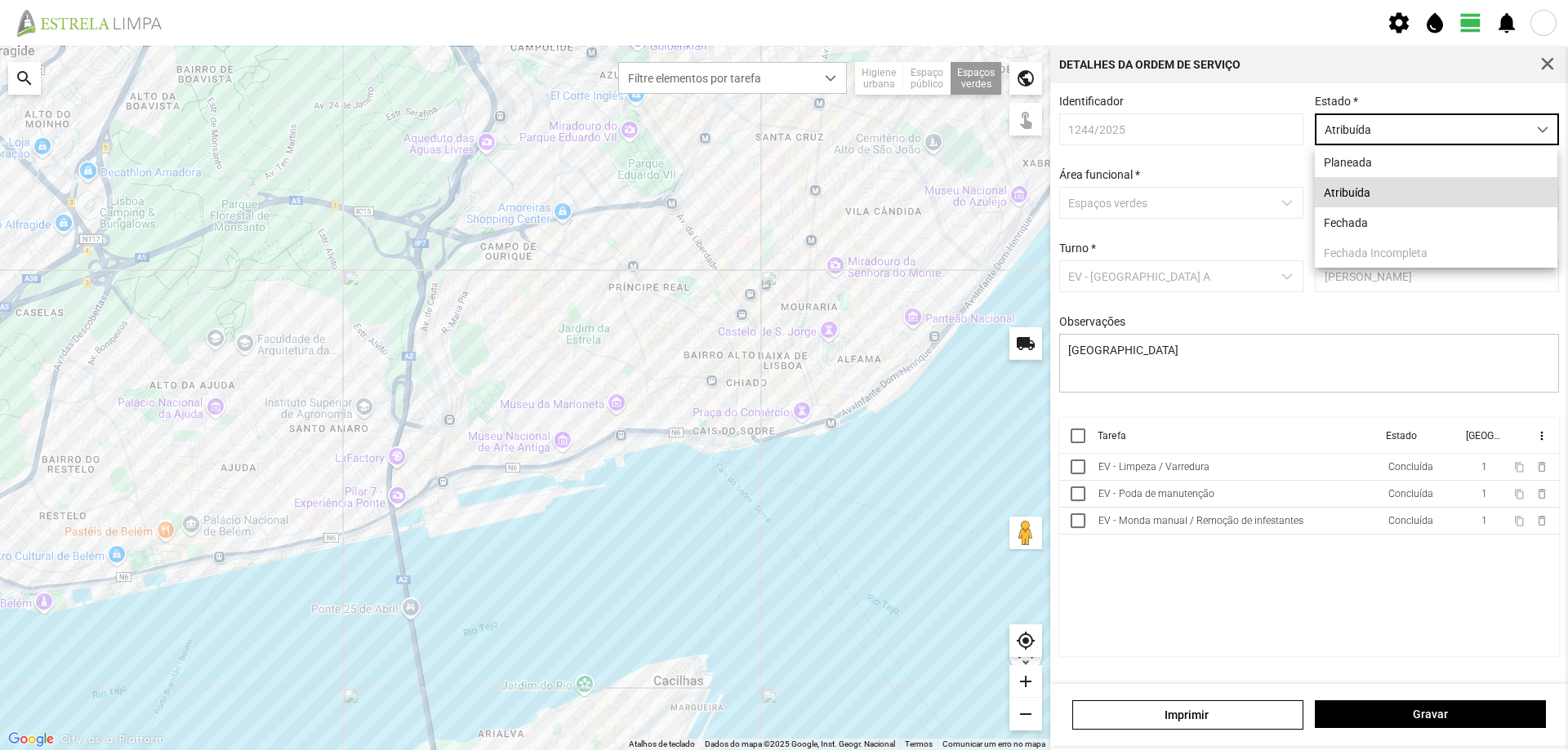
scroll to position [9, 73]
click at [1381, 224] on li "Fechada" at bounding box center [1436, 222] width 243 height 30
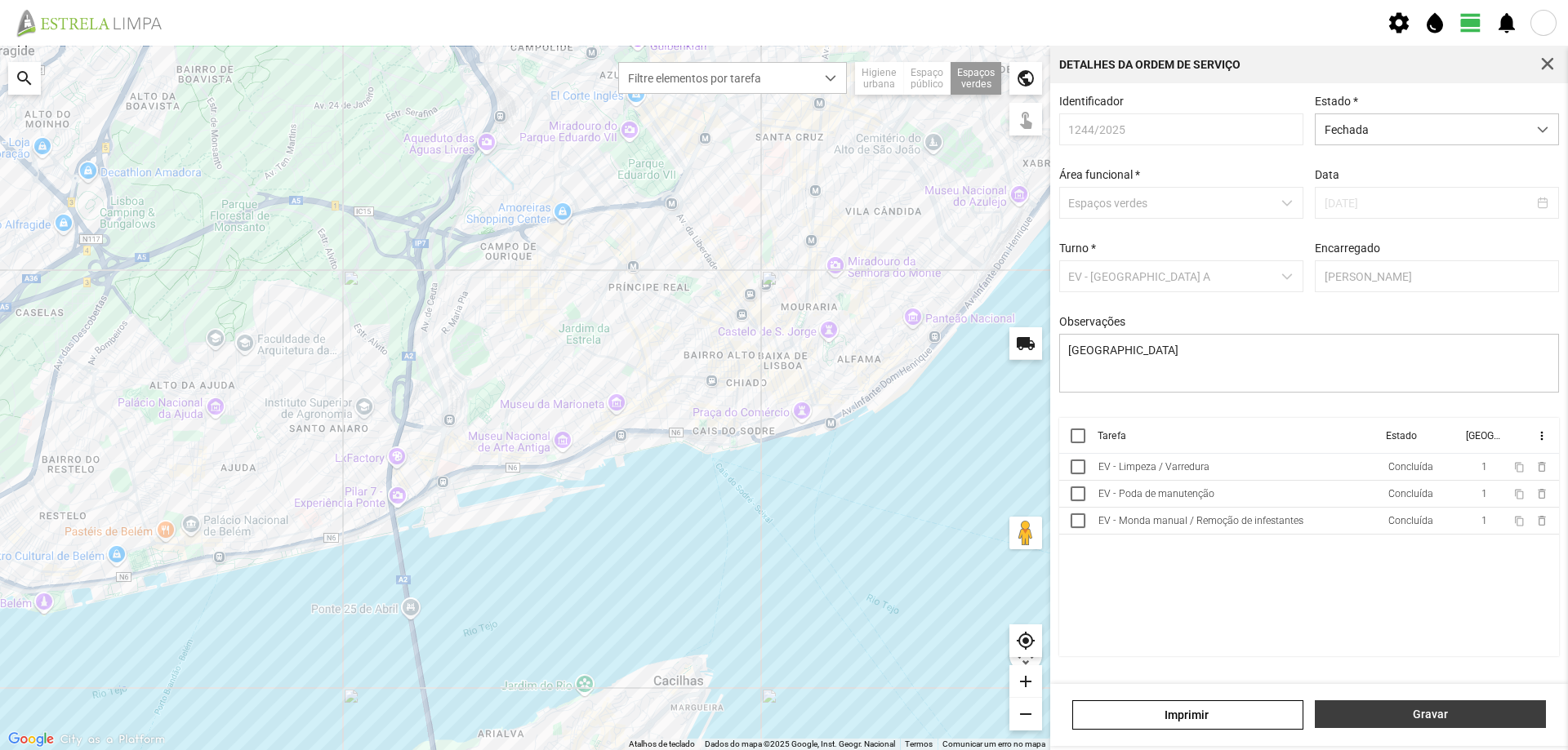
click at [1431, 715] on span "Gravar" at bounding box center [1431, 714] width 214 height 13
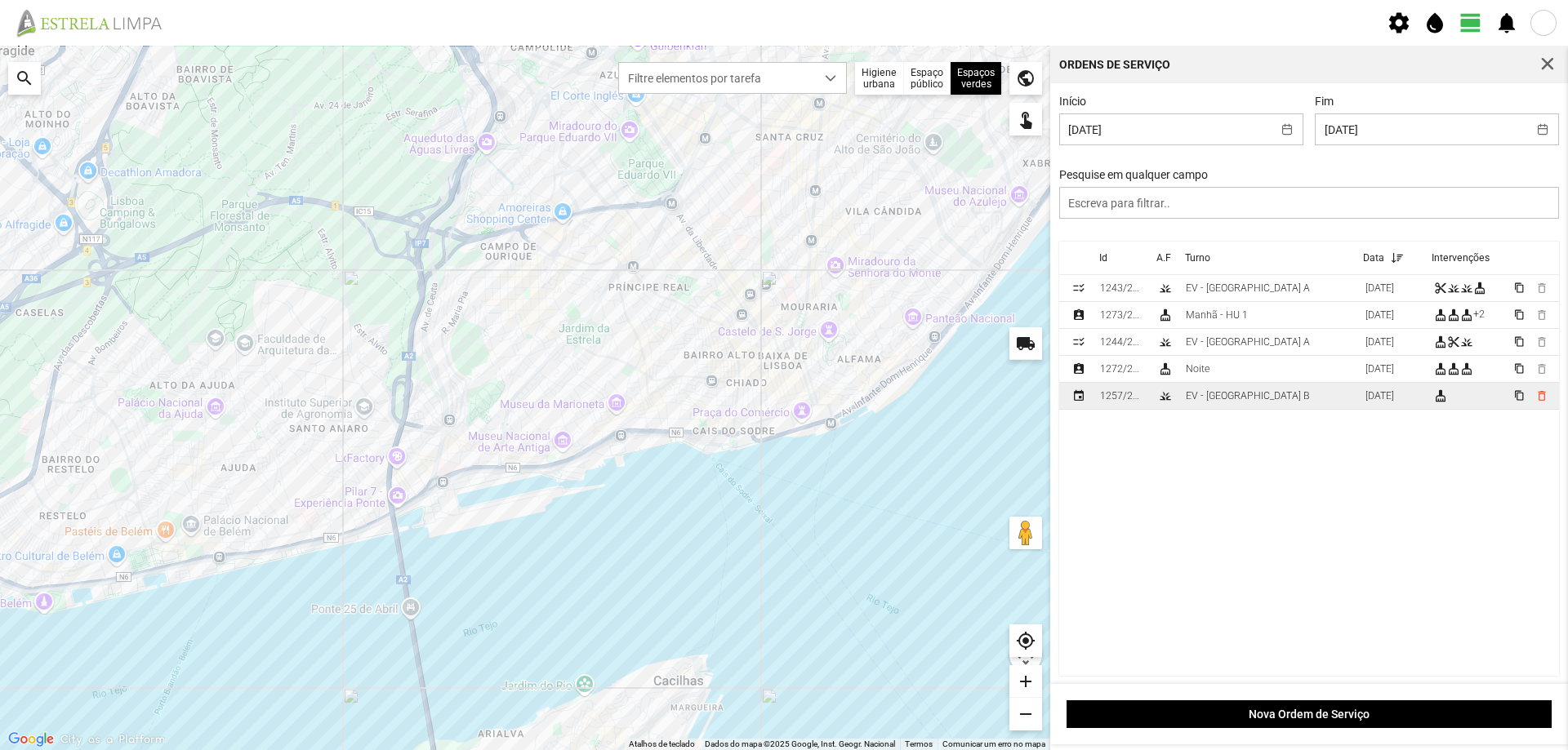
click at [1221, 393] on div "EV - Equipa B" at bounding box center [1248, 396] width 124 height 12
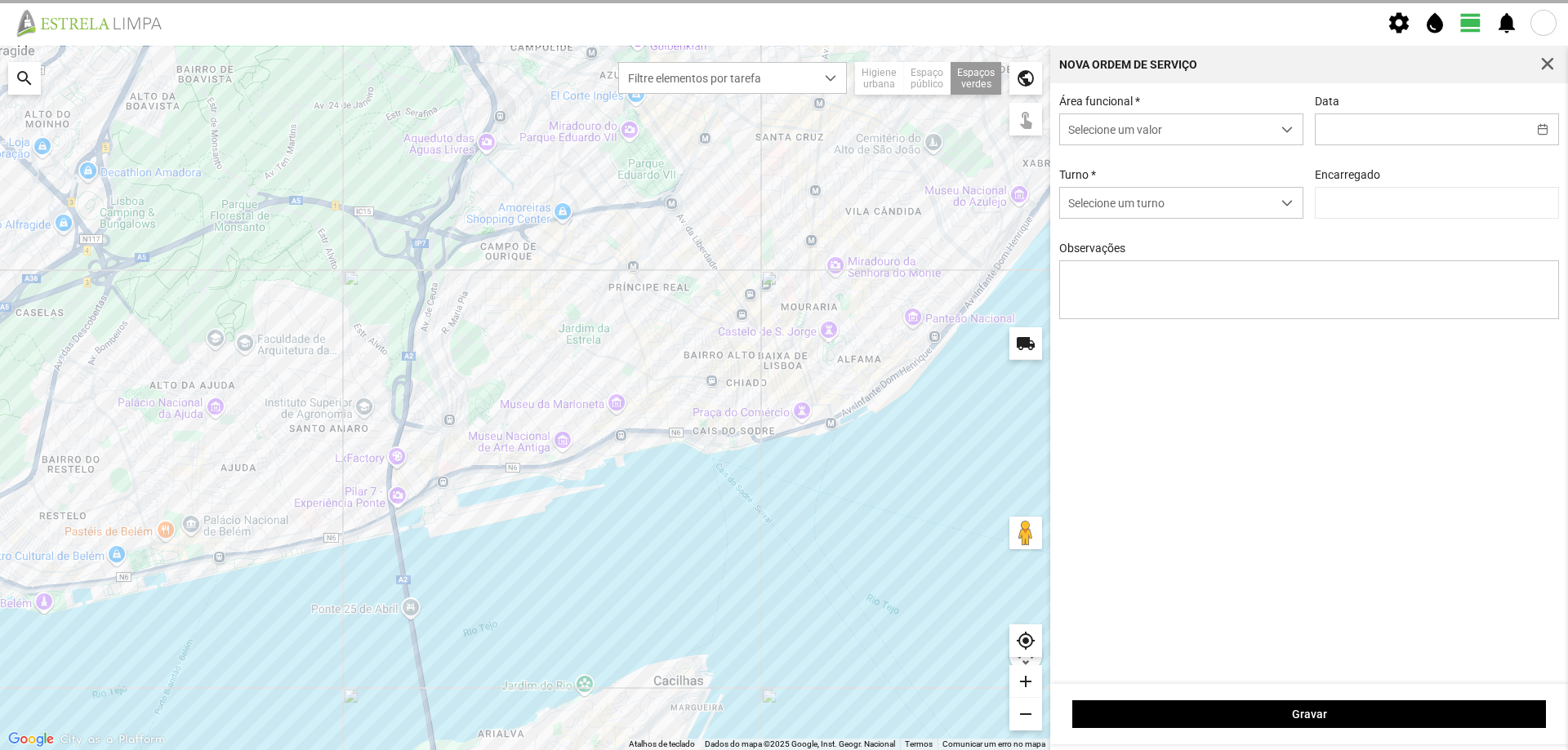
type input "02/09/2025"
type textarea "Recolha de papeleiras"
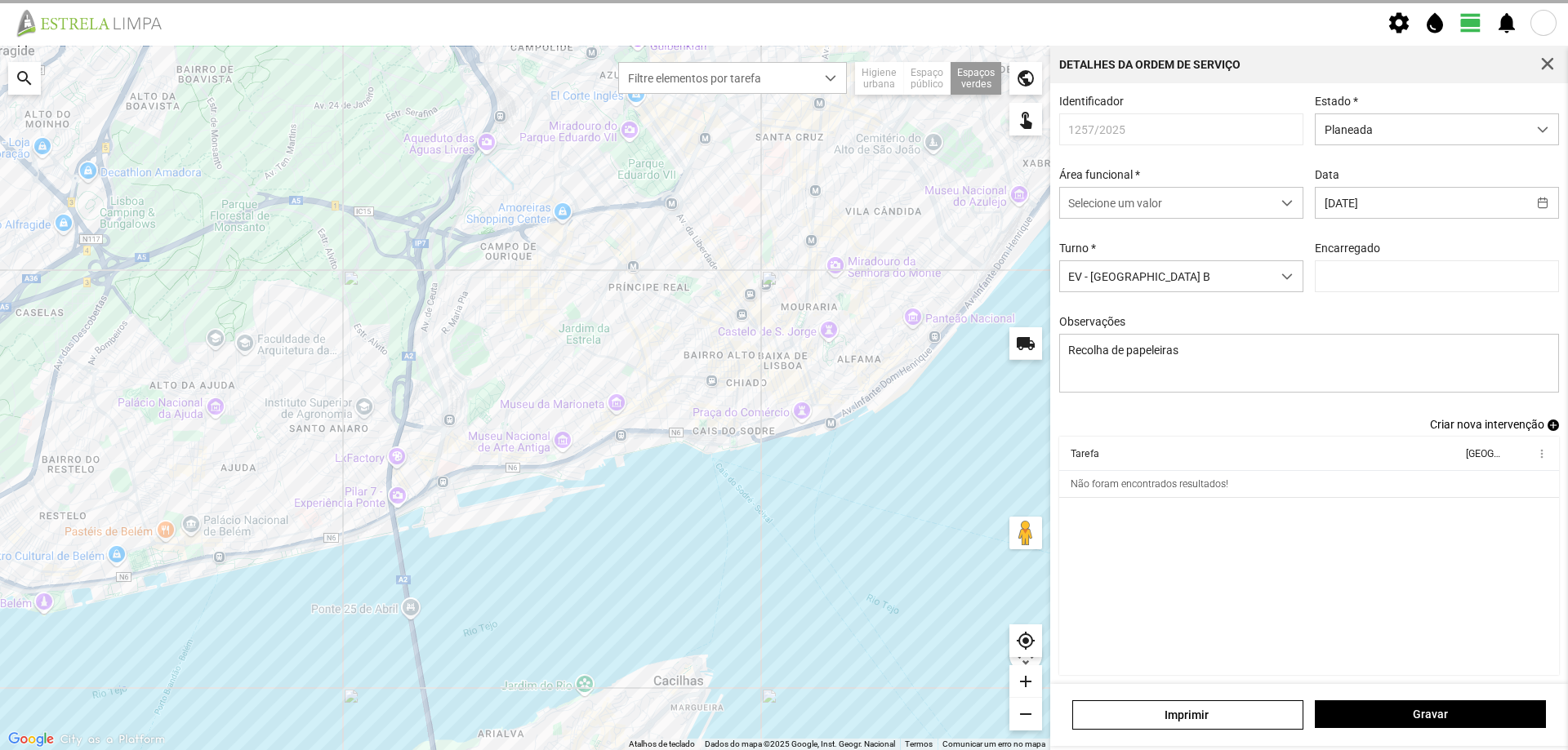
type input "António Pires"
click at [1227, 490] on div "EV - Recolha de papeleiras/Dejetos caninos" at bounding box center [1167, 485] width 192 height 12
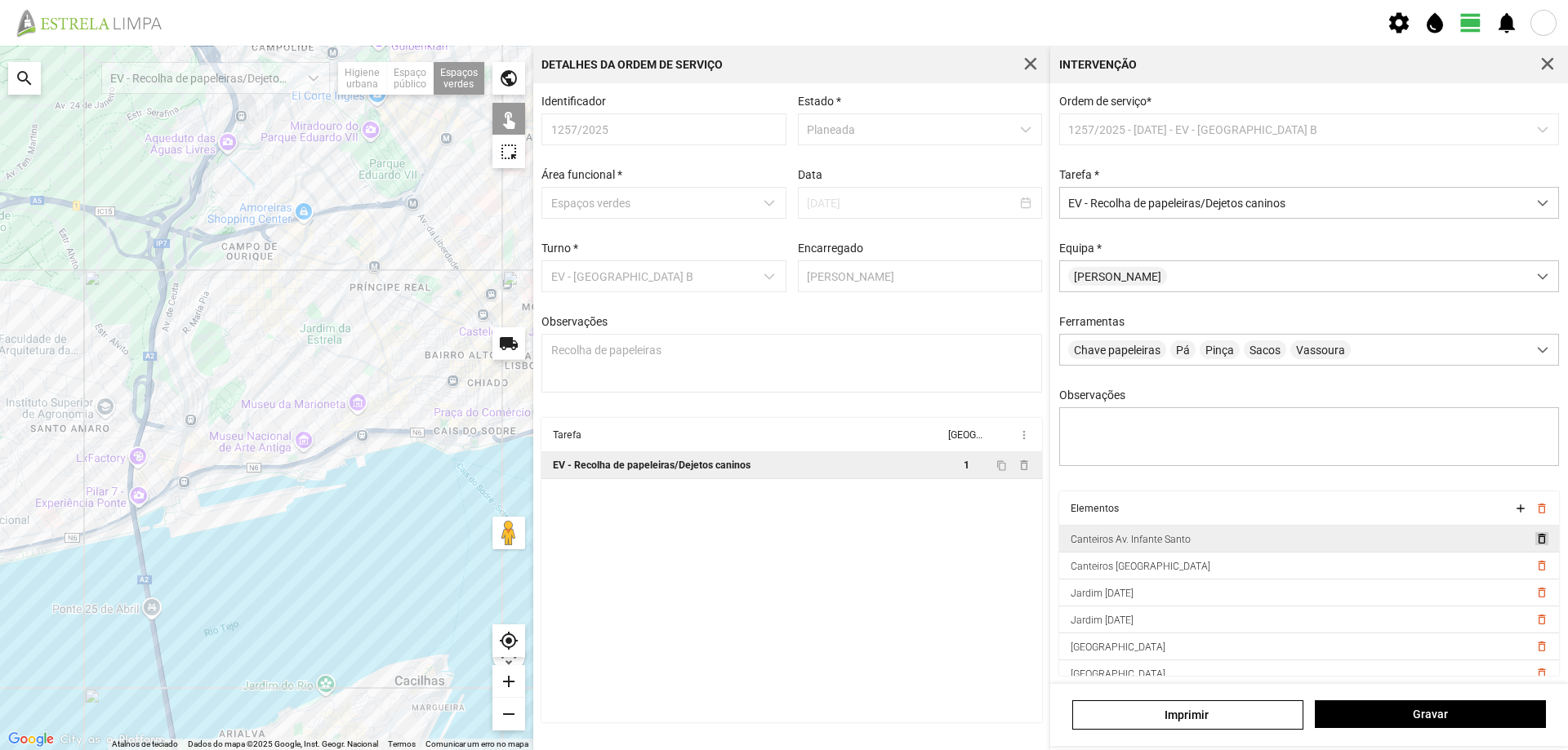
click at [1534, 546] on span "delete_outline" at bounding box center [1540, 538] width 13 height 13
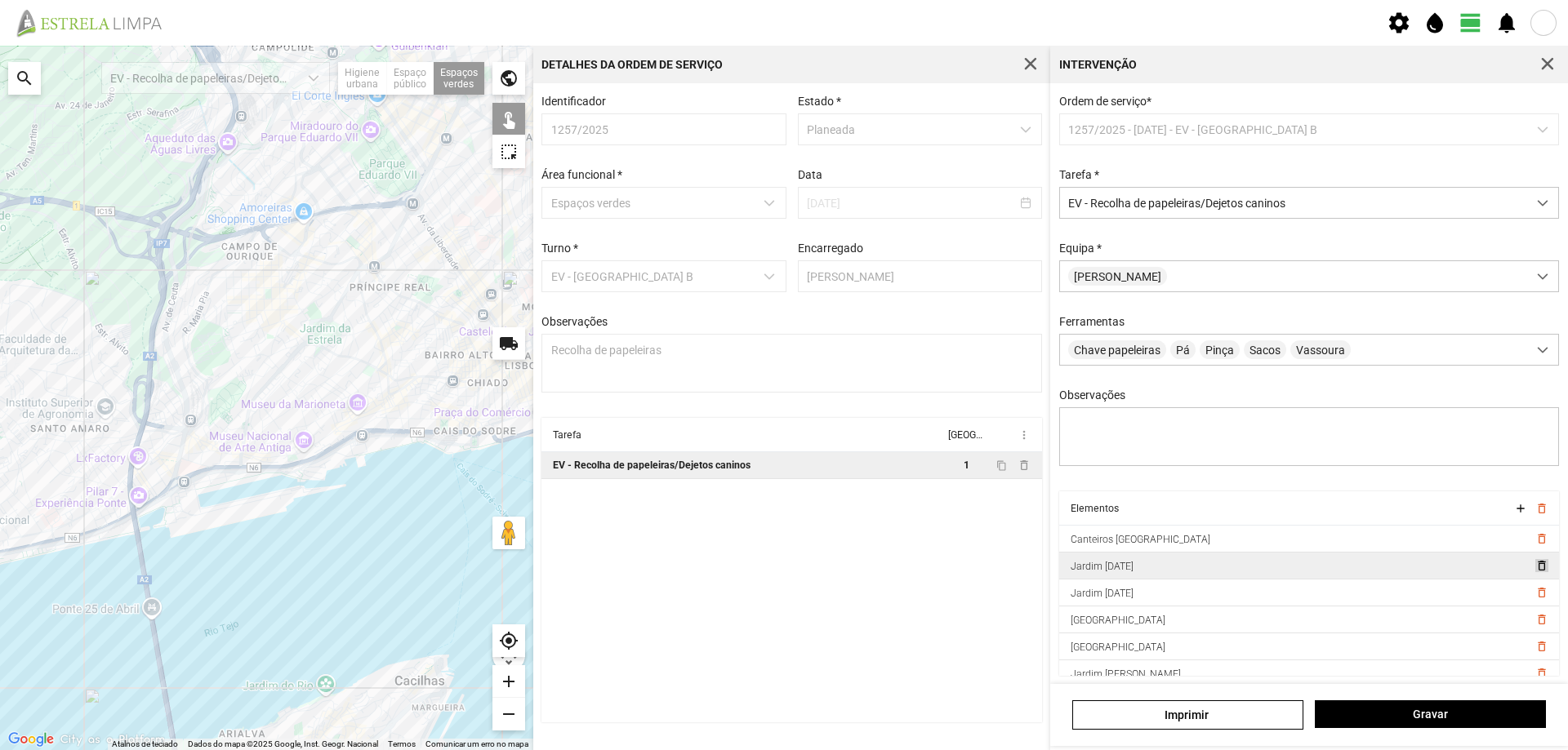
click at [1534, 572] on span "delete_outline" at bounding box center [1540, 565] width 13 height 13
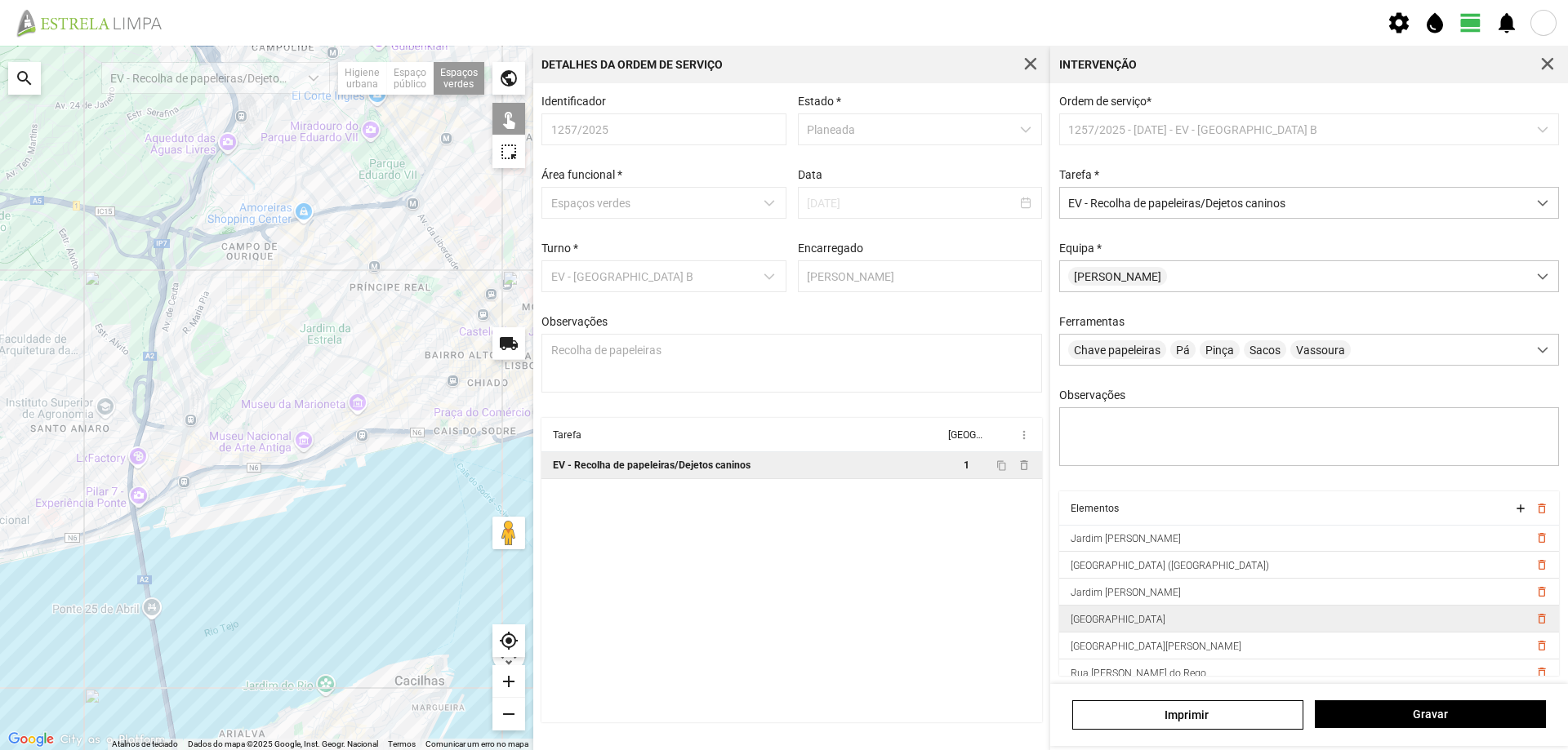
click at [1528, 627] on td "delete_outline" at bounding box center [1544, 620] width 31 height 27
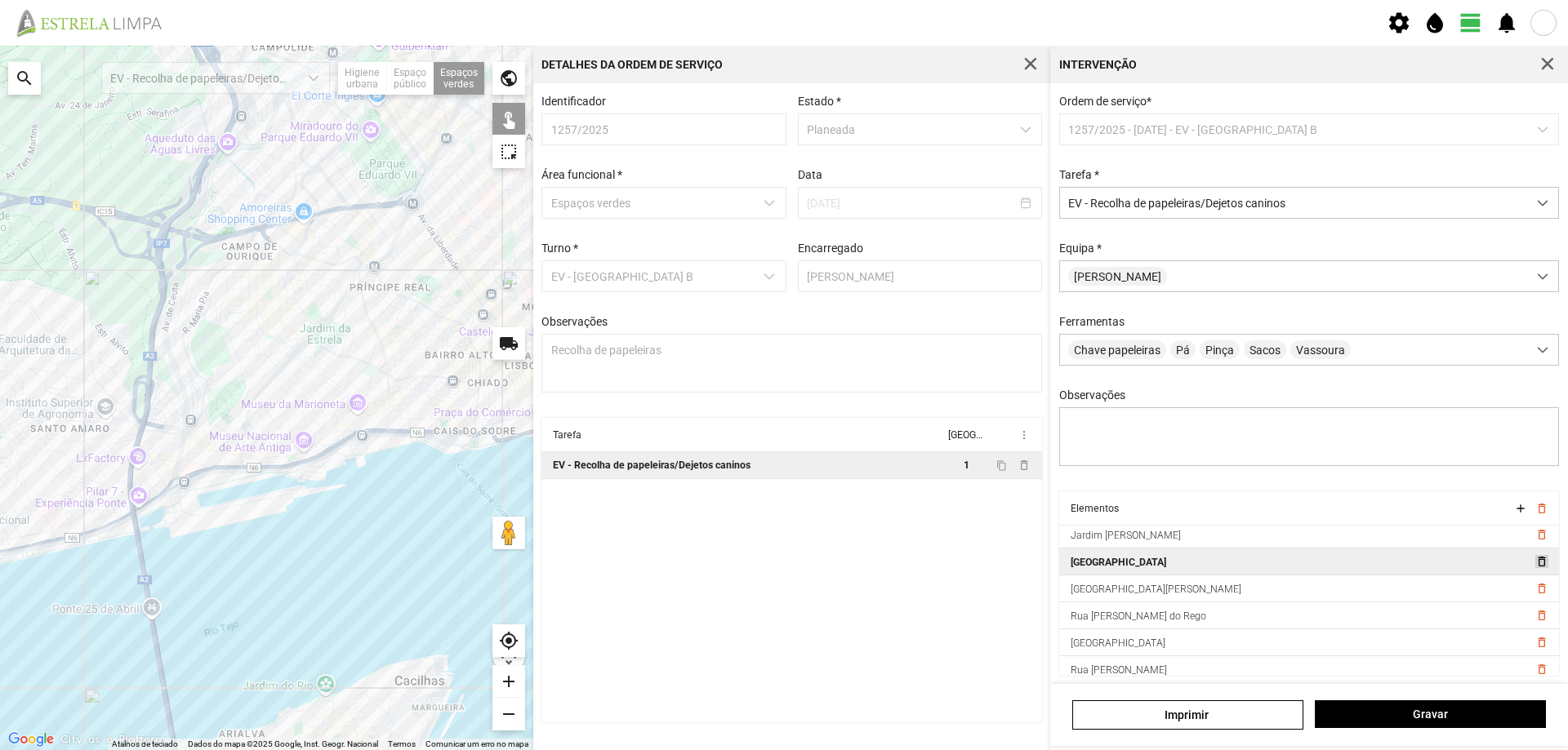
click at [1534, 567] on span "delete_outline" at bounding box center [1540, 562] width 13 height 13
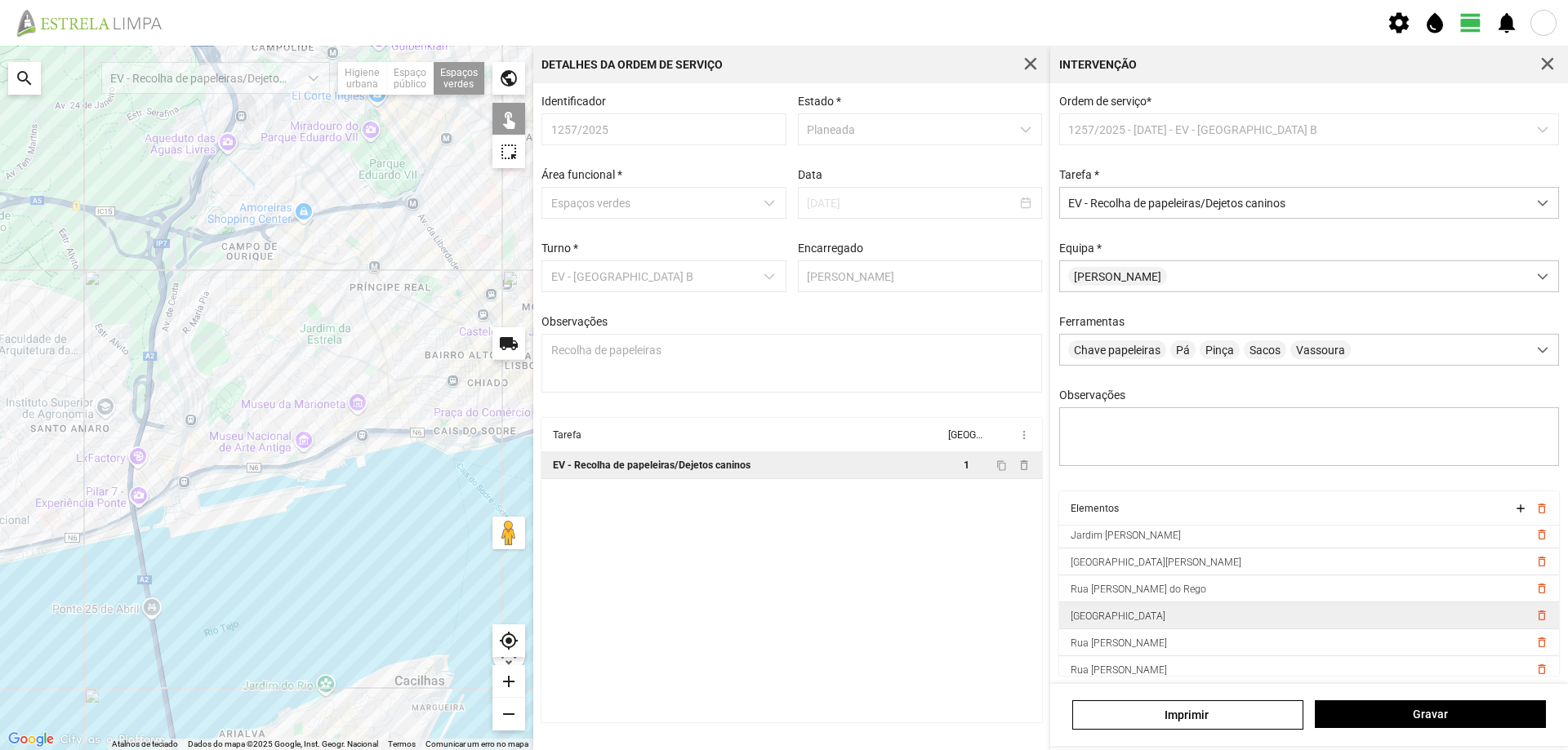
scroll to position [146, 0]
click at [1534, 640] on span "delete_outline" at bounding box center [1540, 634] width 13 height 13
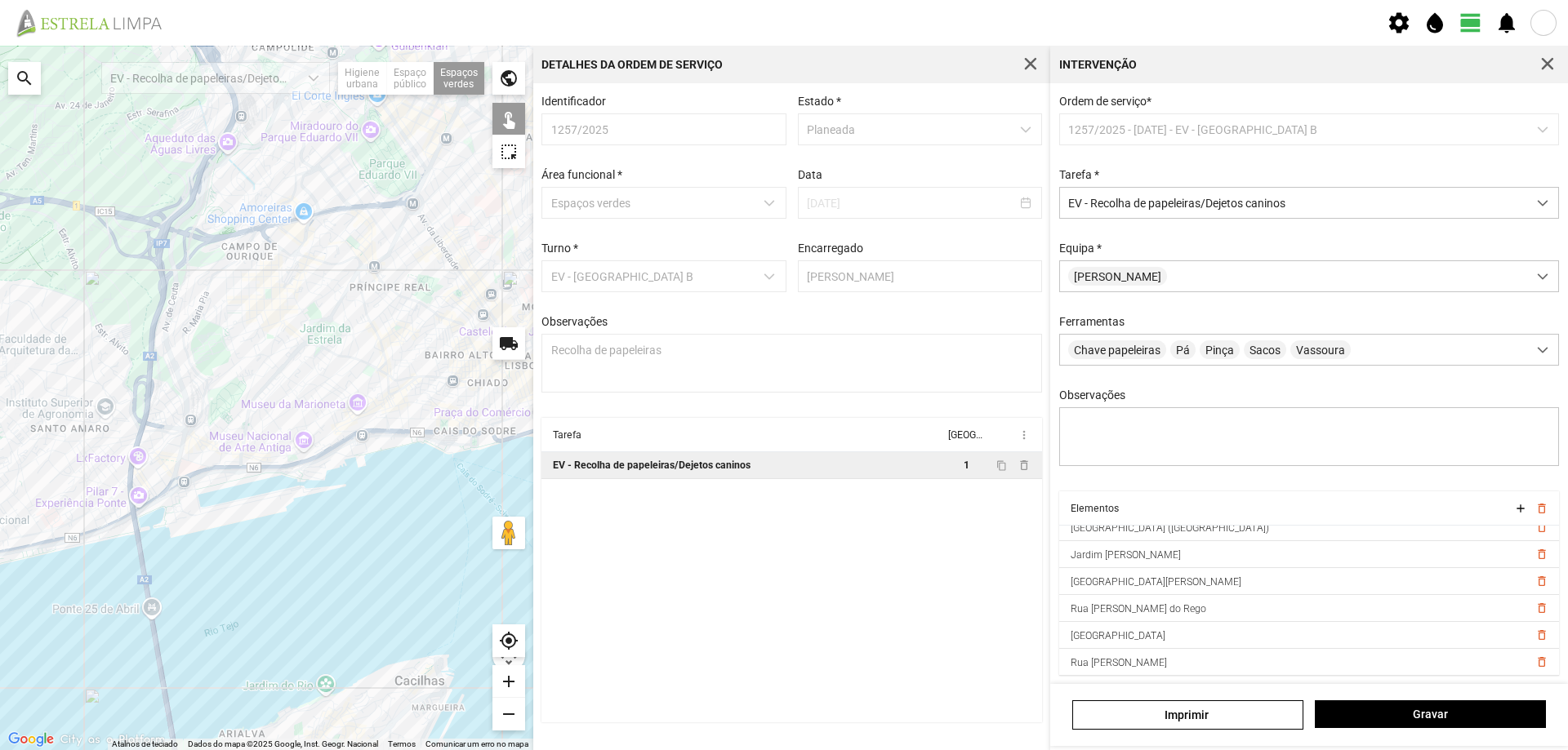
scroll to position [119, 0]
click at [1534, 614] on span "delete_outline" at bounding box center [1540, 607] width 13 height 13
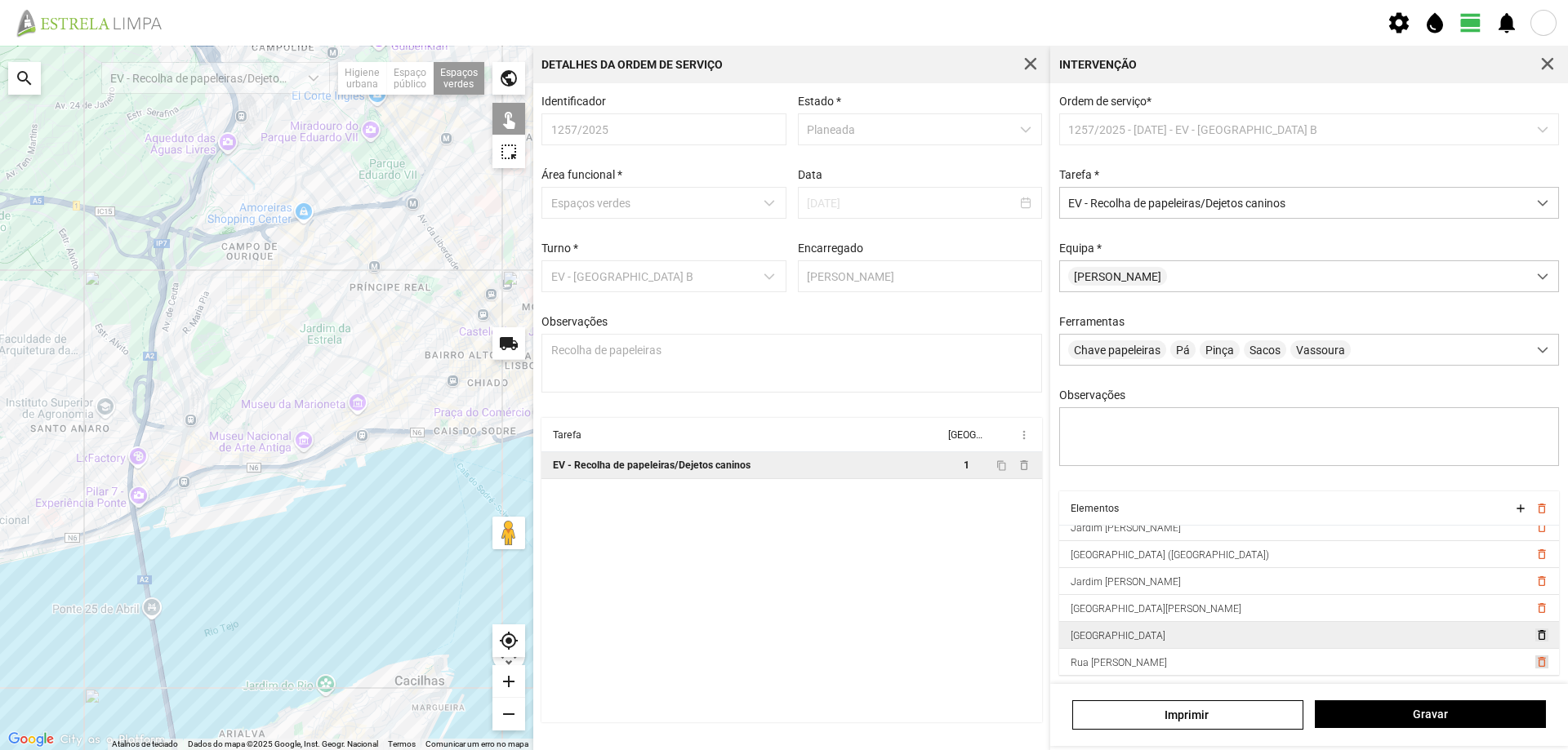
click at [1534, 668] on span "delete_outline" at bounding box center [1540, 662] width 13 height 13
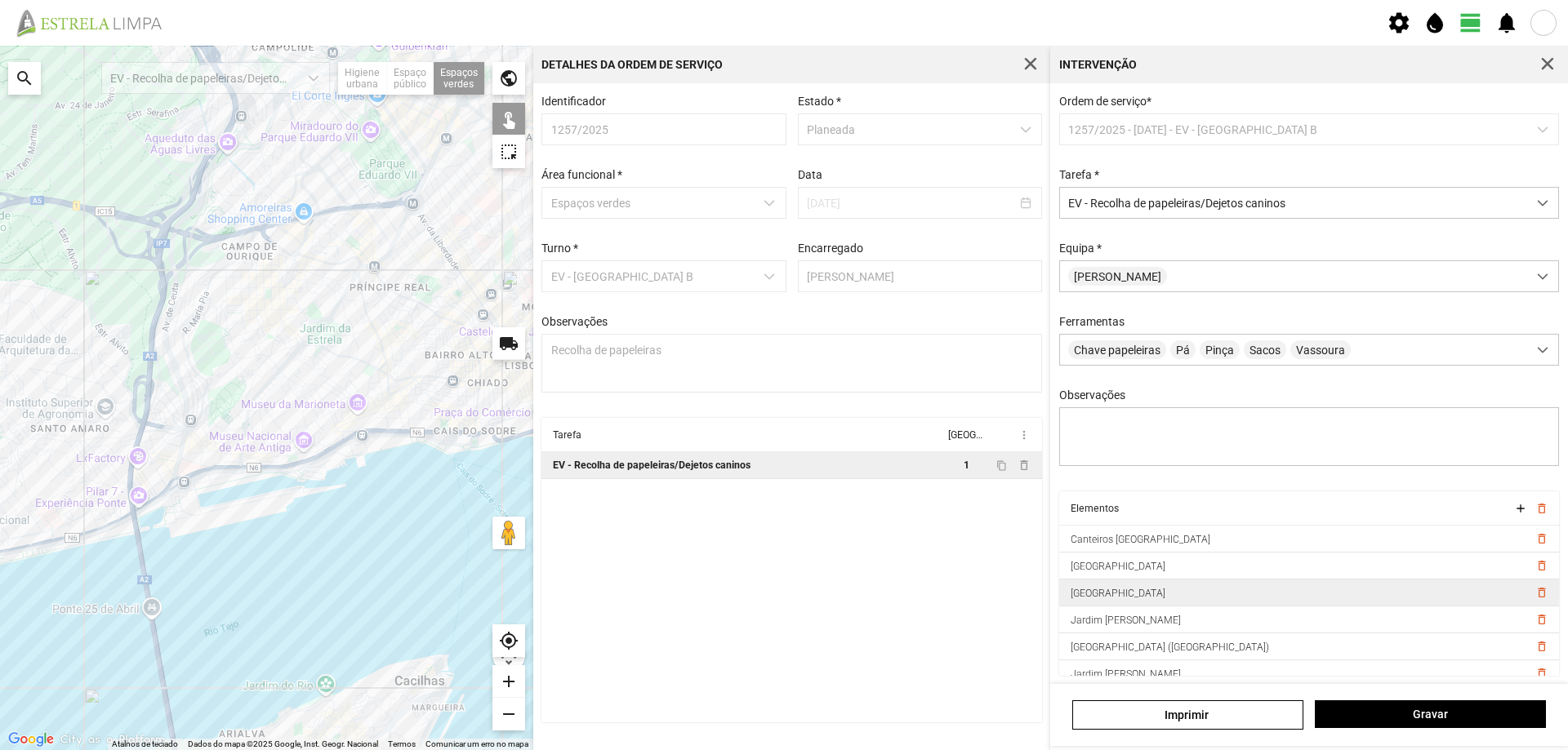
scroll to position [65, 0]
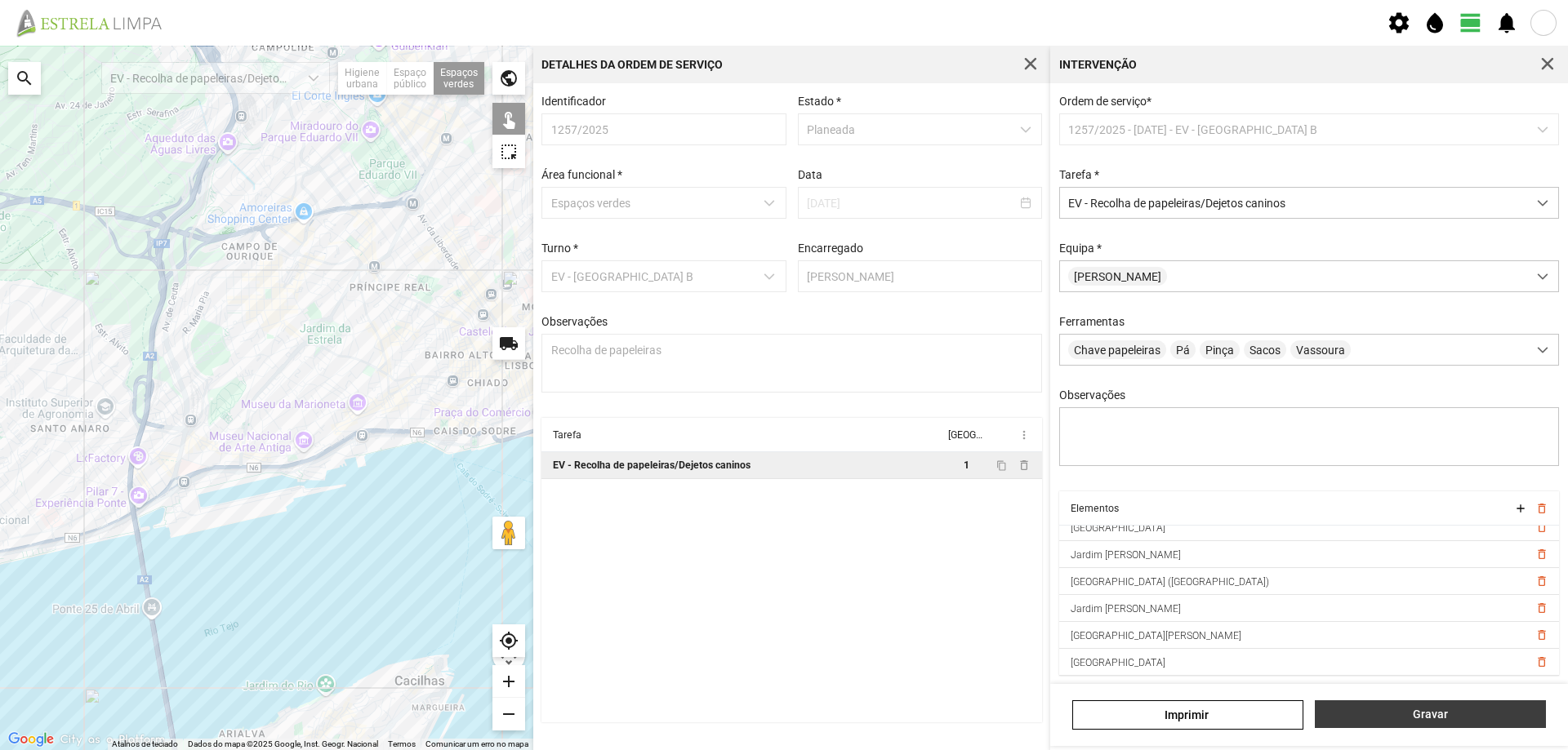
click at [1435, 715] on span "Gravar" at bounding box center [1431, 714] width 214 height 13
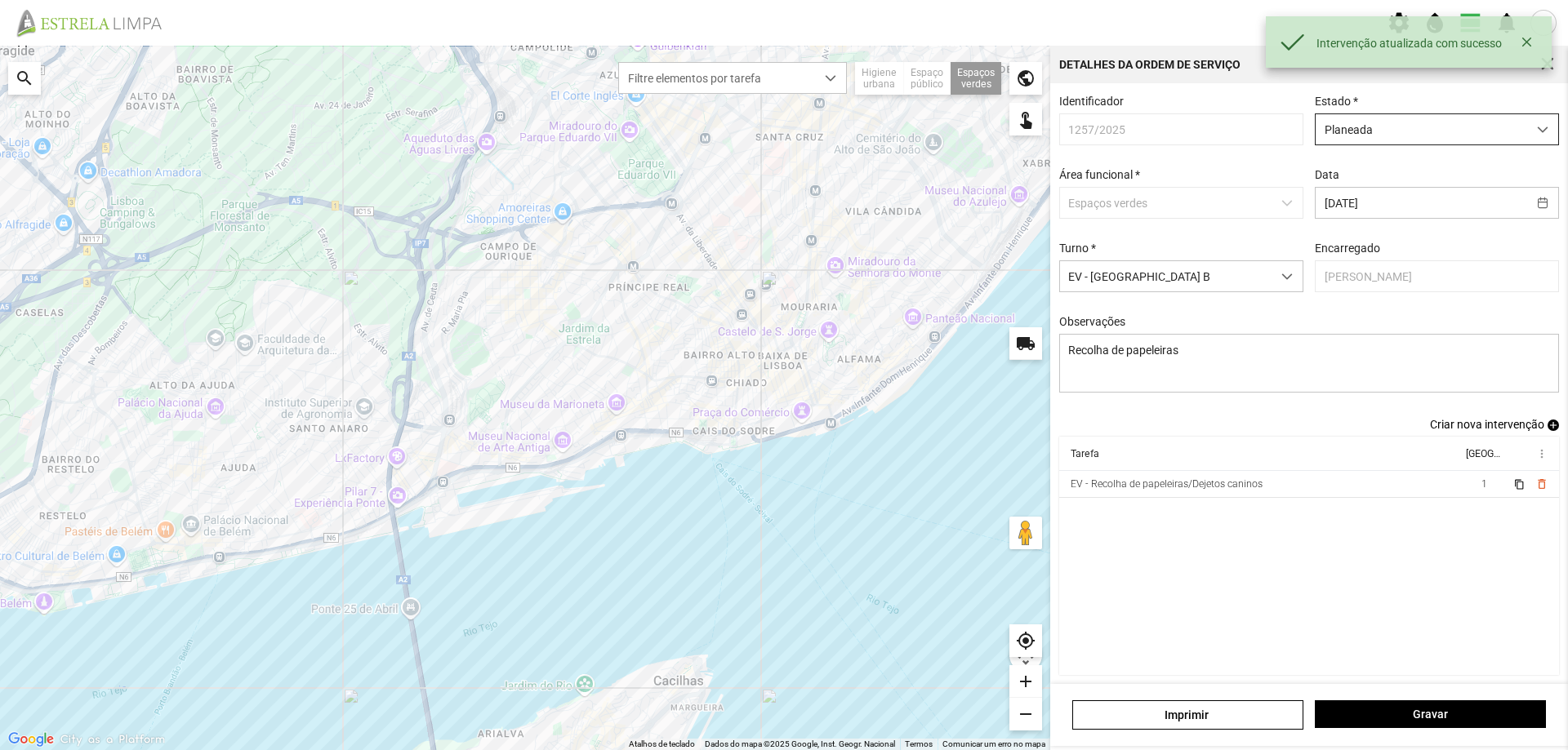
click at [1432, 136] on span "Planeada" at bounding box center [1421, 129] width 212 height 30
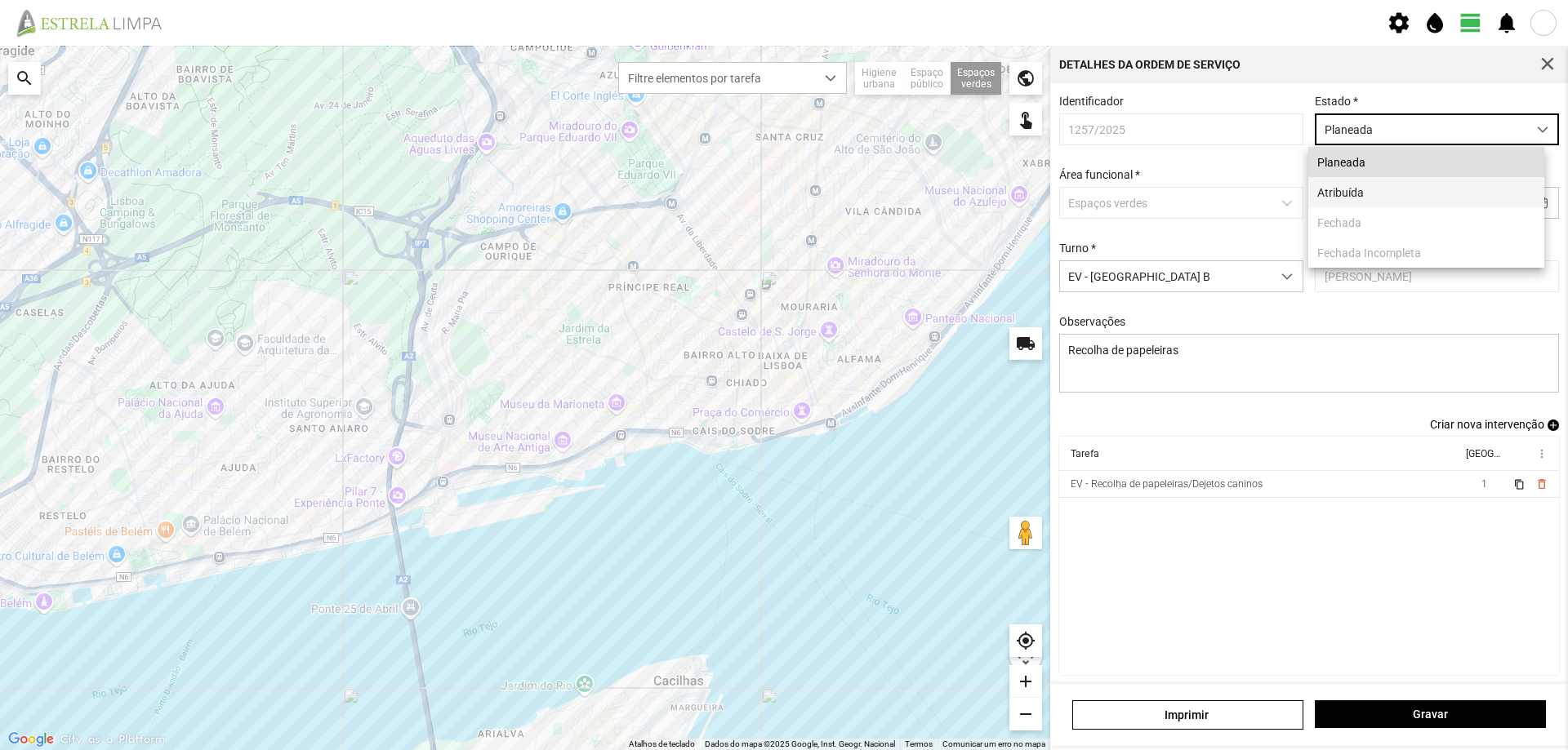
click at [1391, 193] on li "Atribuída" at bounding box center [1426, 191] width 236 height 30
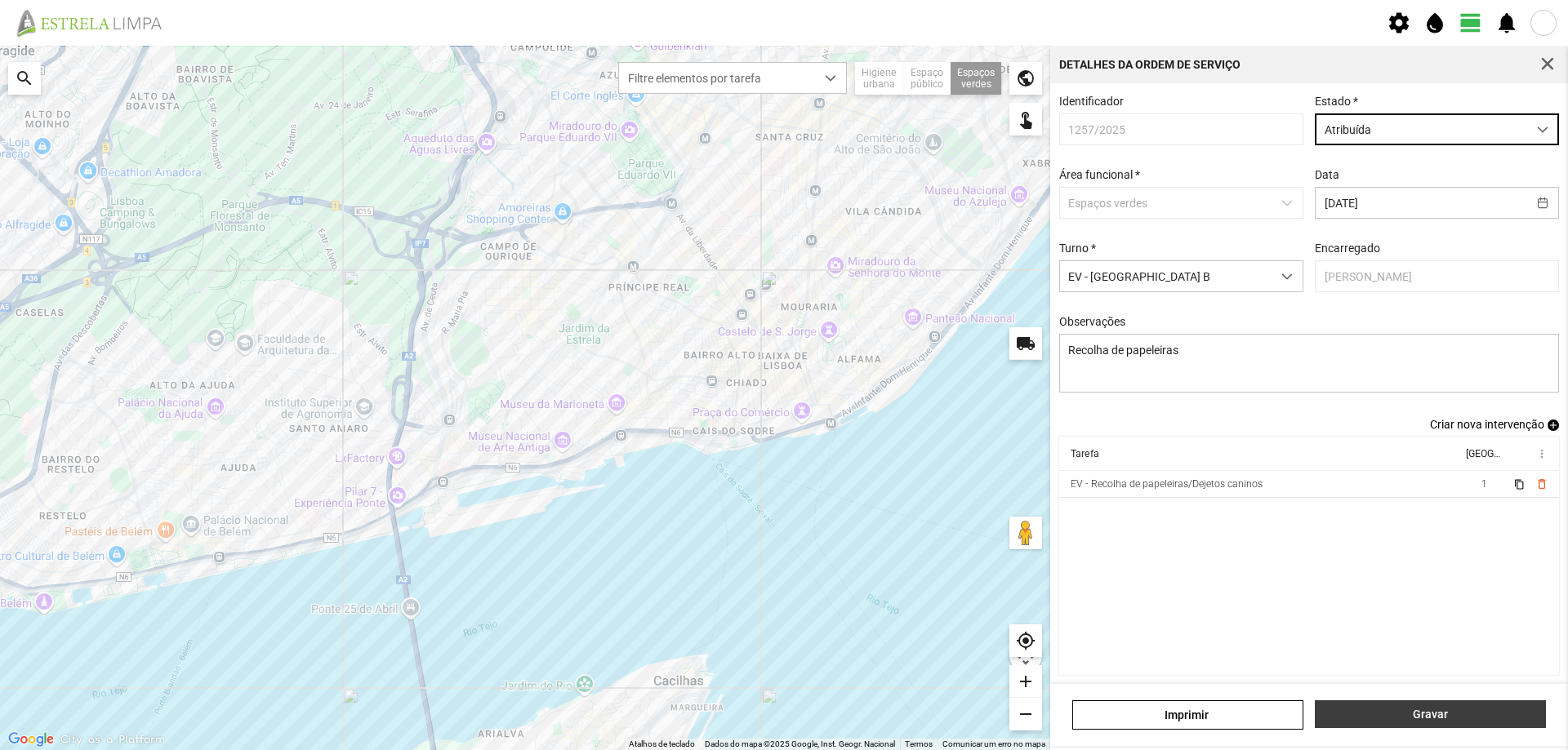
click at [1424, 712] on span "Gravar" at bounding box center [1431, 714] width 214 height 13
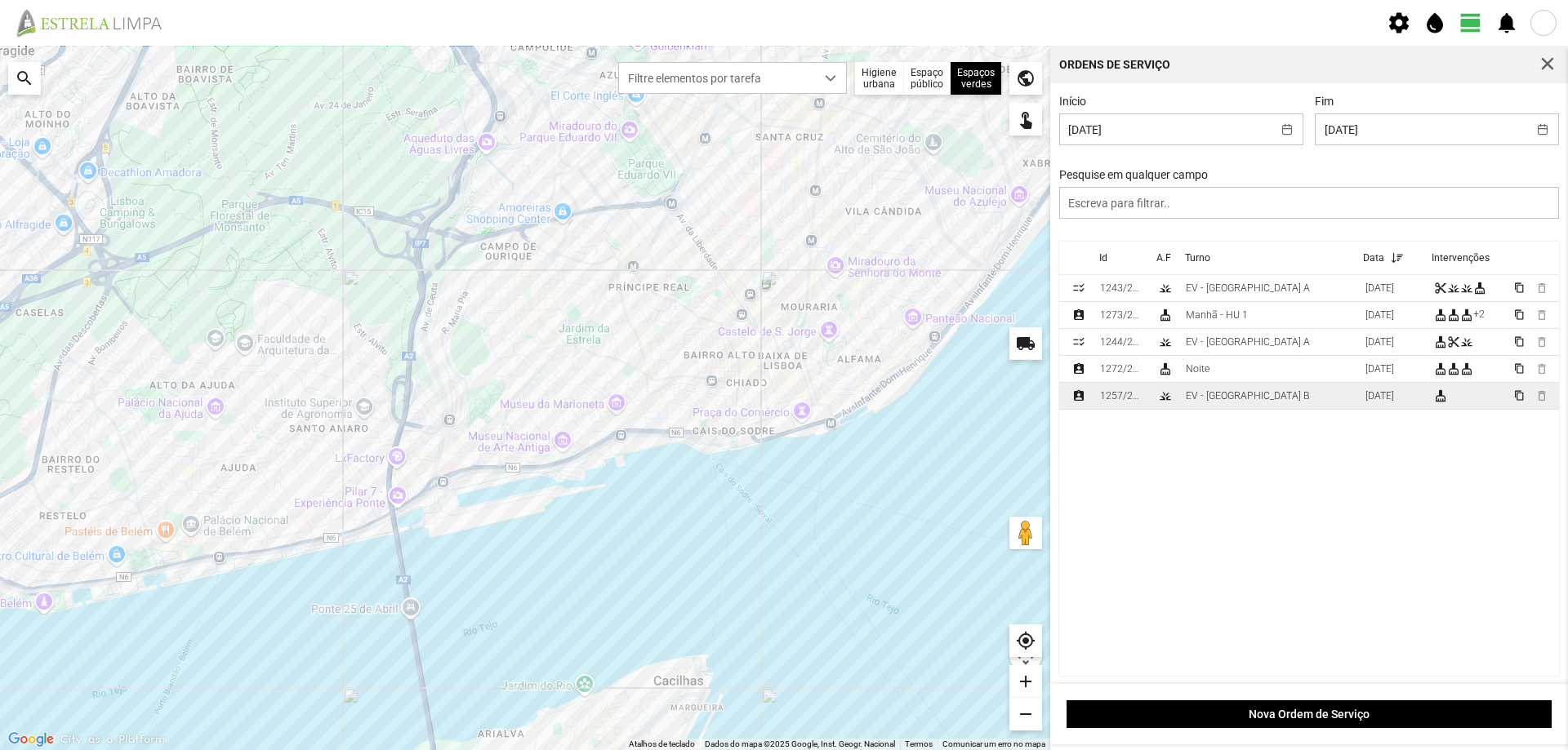
click at [1248, 399] on td "EV - Equipa B" at bounding box center [1269, 396] width 180 height 27
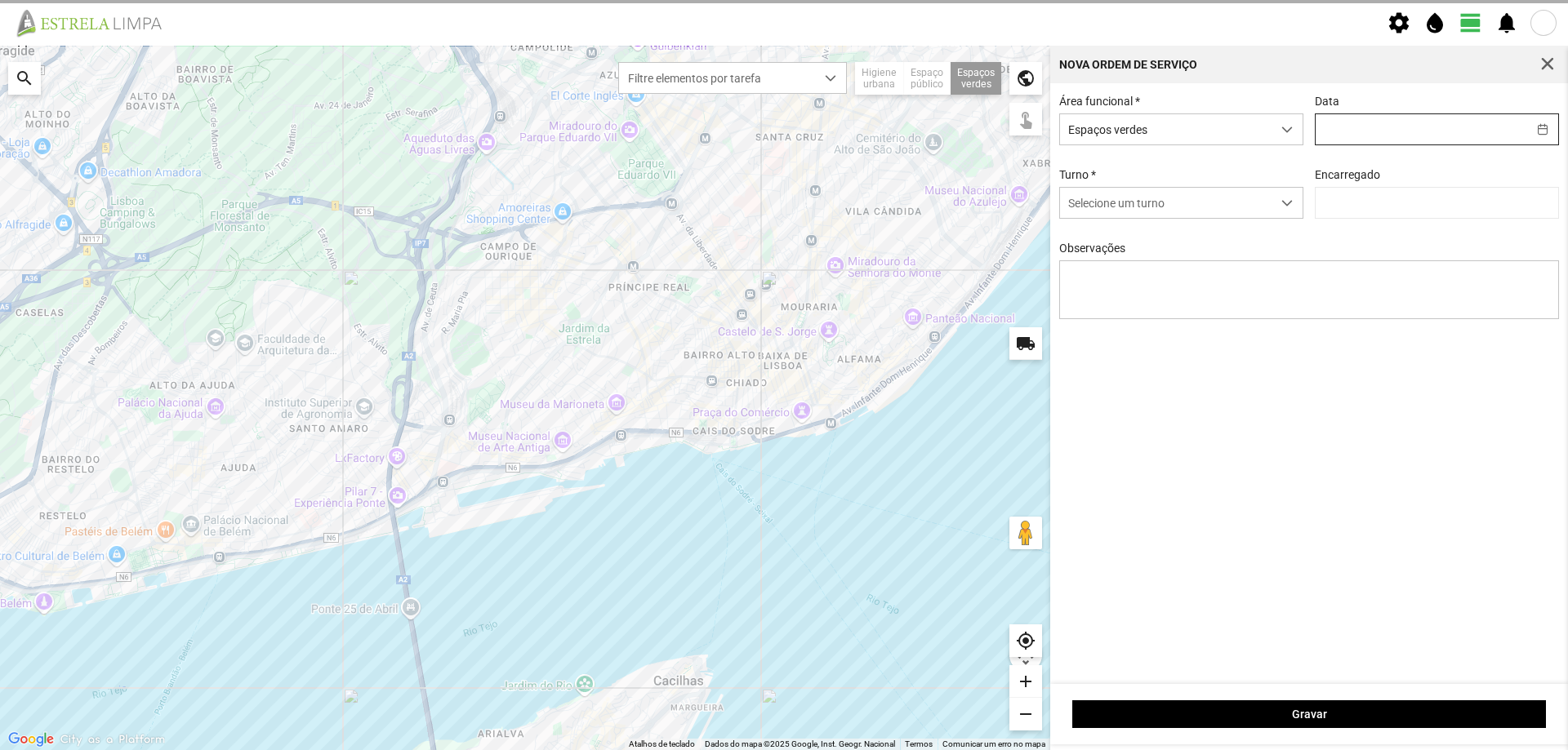
type input "02/09/2025"
type input "António Pires"
type textarea "Recolha de papeleiras"
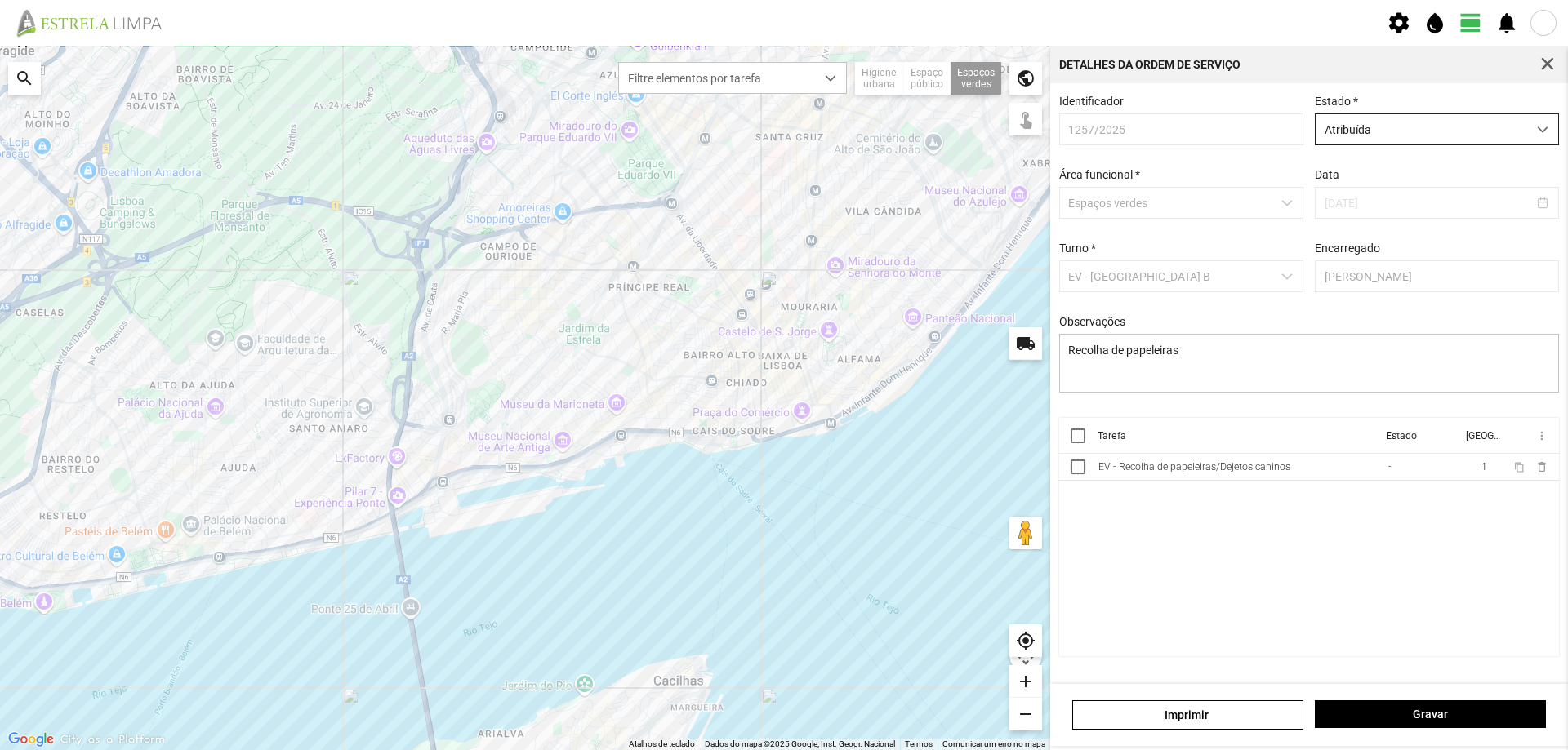
click at [1507, 132] on span "Atribuída" at bounding box center [1421, 129] width 212 height 30
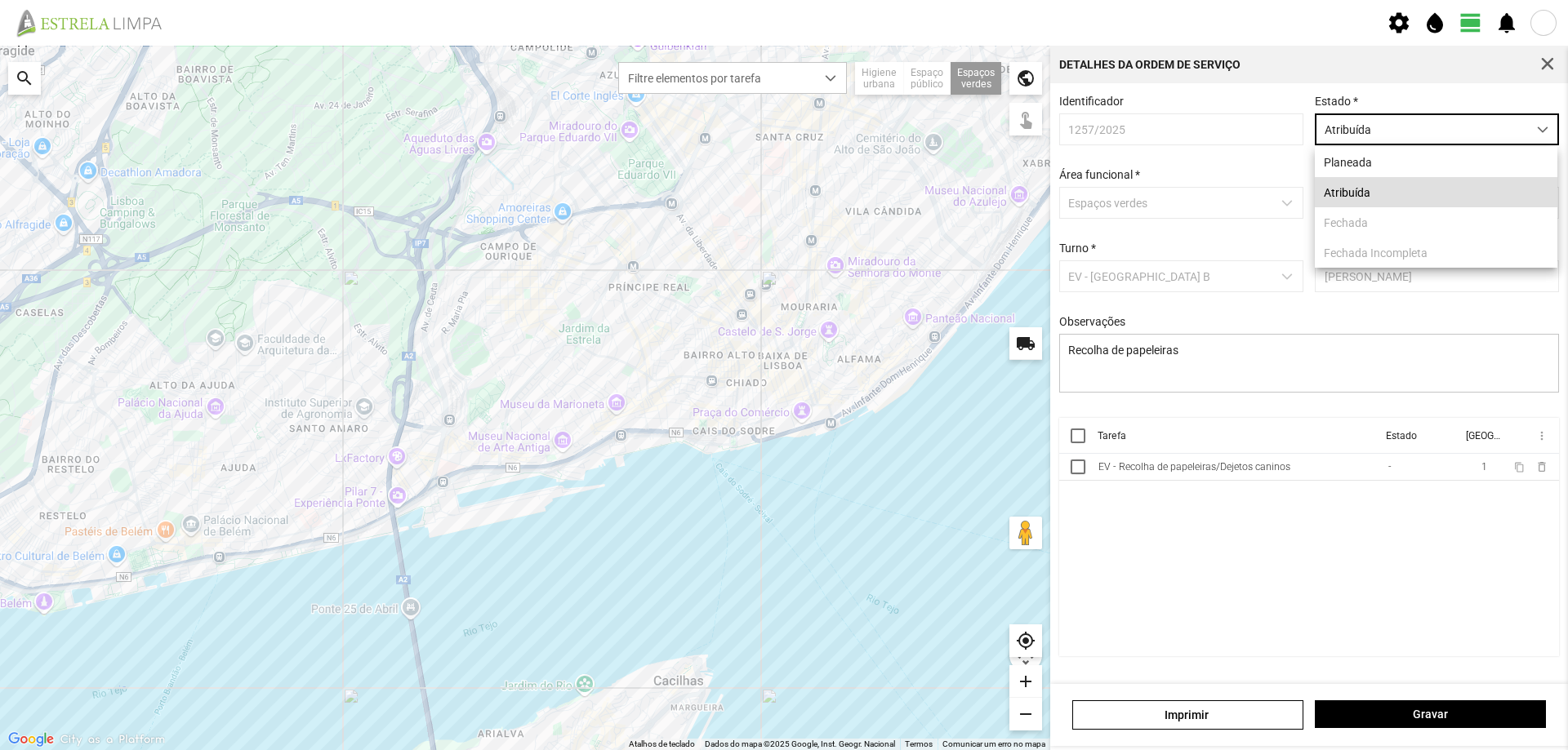
click at [1232, 416] on div "Identificador 1257/2025 Estado * Atribuída Área funcional * Espaços verdes Data…" at bounding box center [1309, 256] width 512 height 324
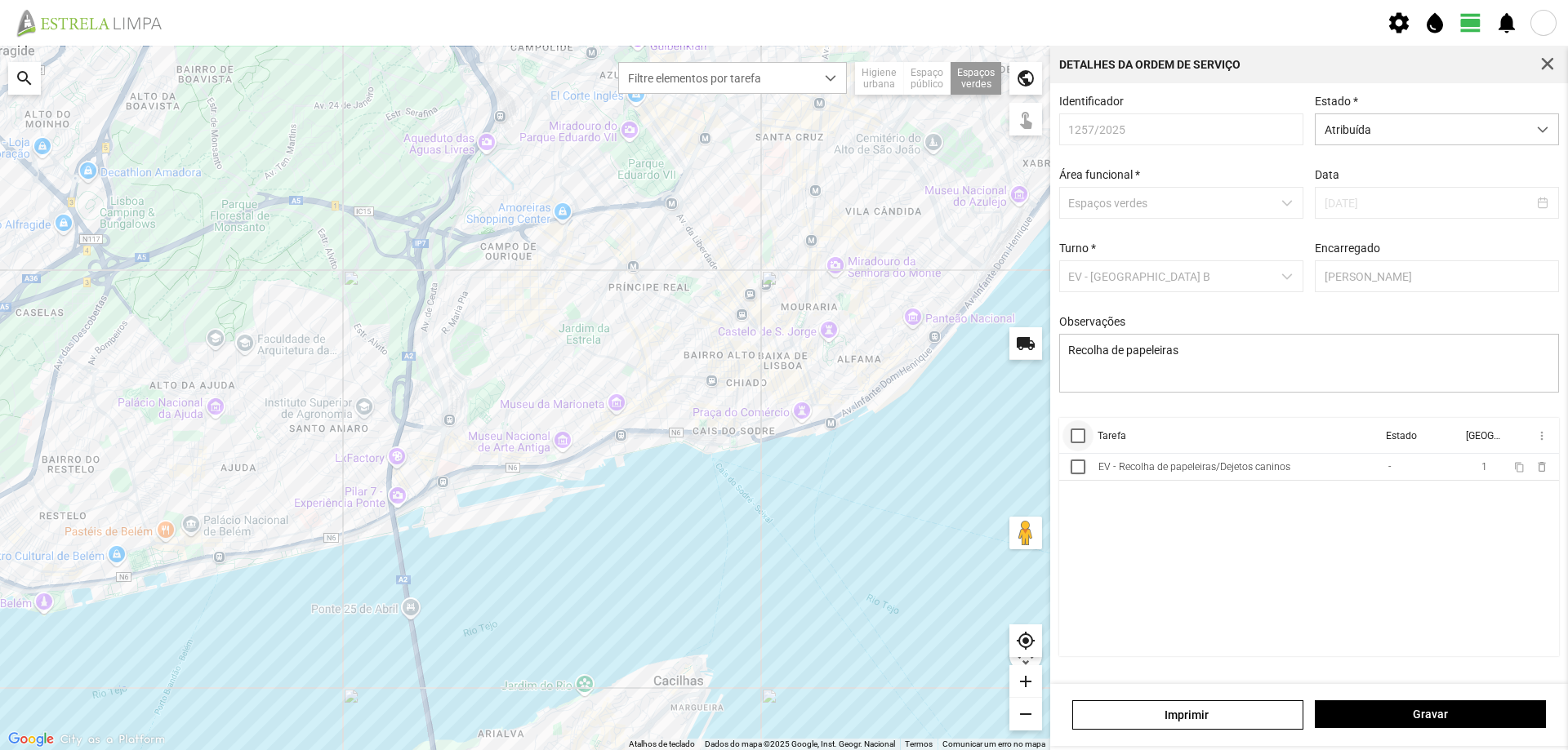
click at [1080, 438] on div at bounding box center [1077, 435] width 15 height 15
click at [1544, 438] on span "more_vert" at bounding box center [1540, 435] width 13 height 13
click at [1464, 468] on span "Marcar como Concluída" at bounding box center [1454, 469] width 120 height 12
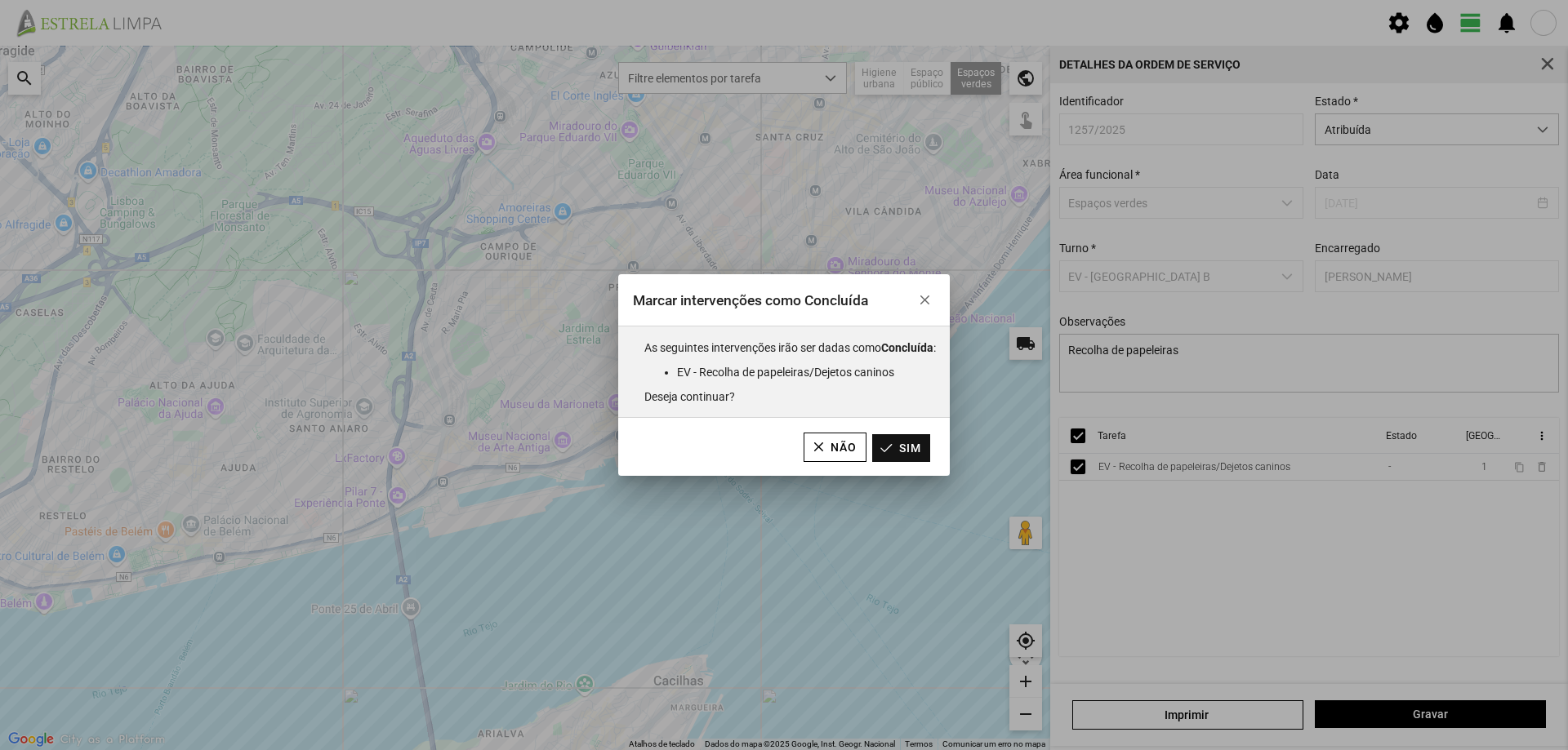
click at [929, 450] on button "Sim" at bounding box center [902, 448] width 58 height 28
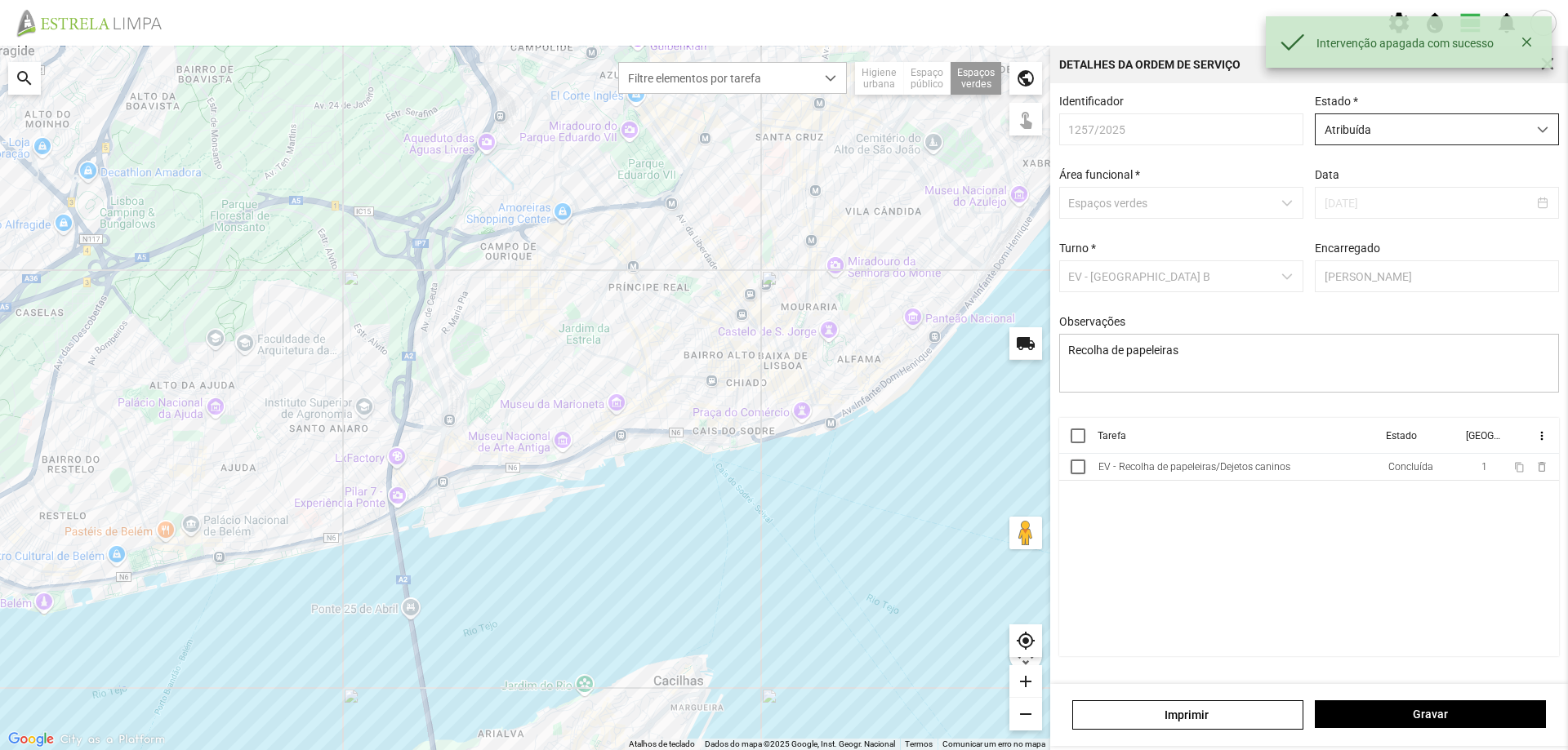
click at [1406, 128] on span "Atribuída" at bounding box center [1421, 129] width 212 height 30
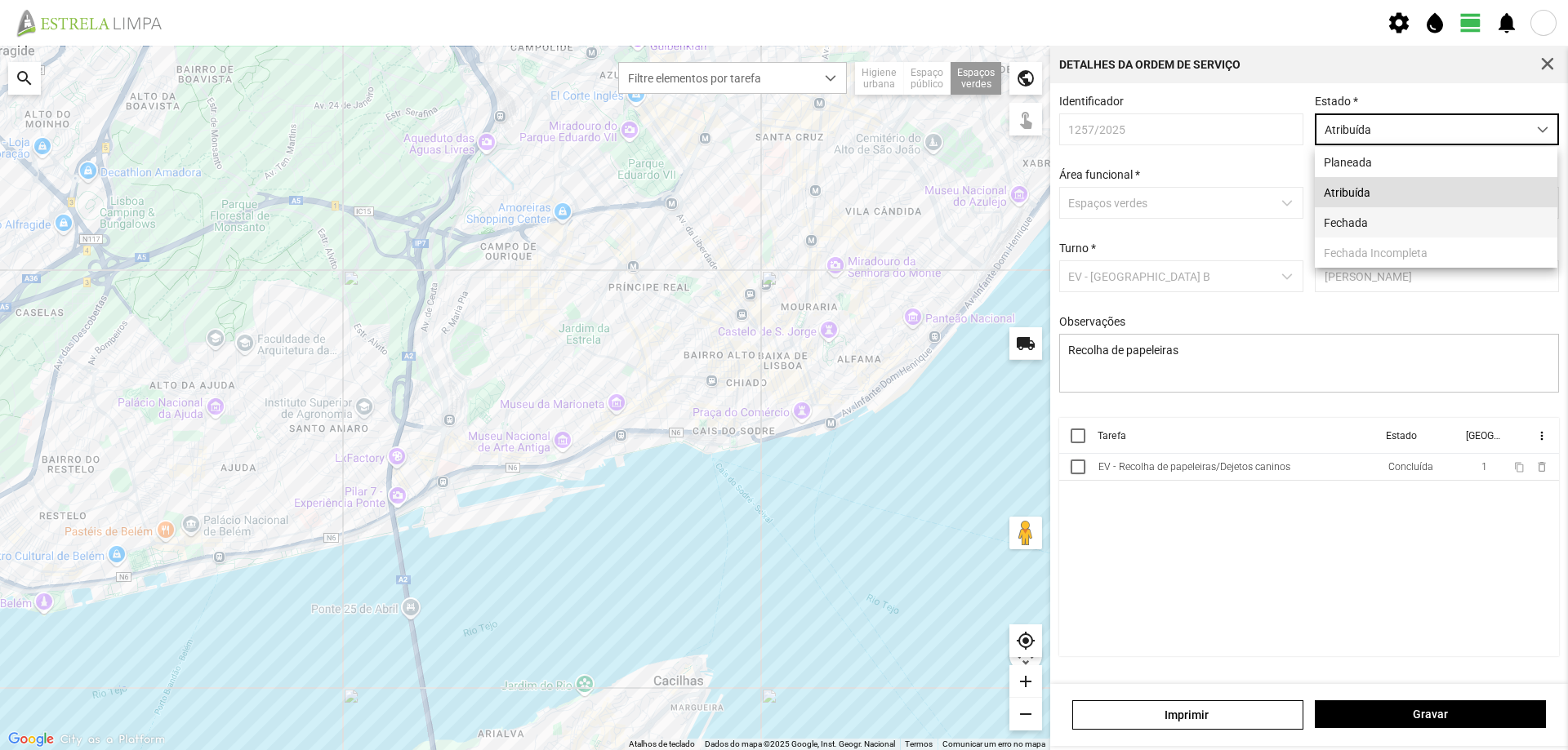
click at [1385, 223] on li "Fechada" at bounding box center [1436, 222] width 243 height 30
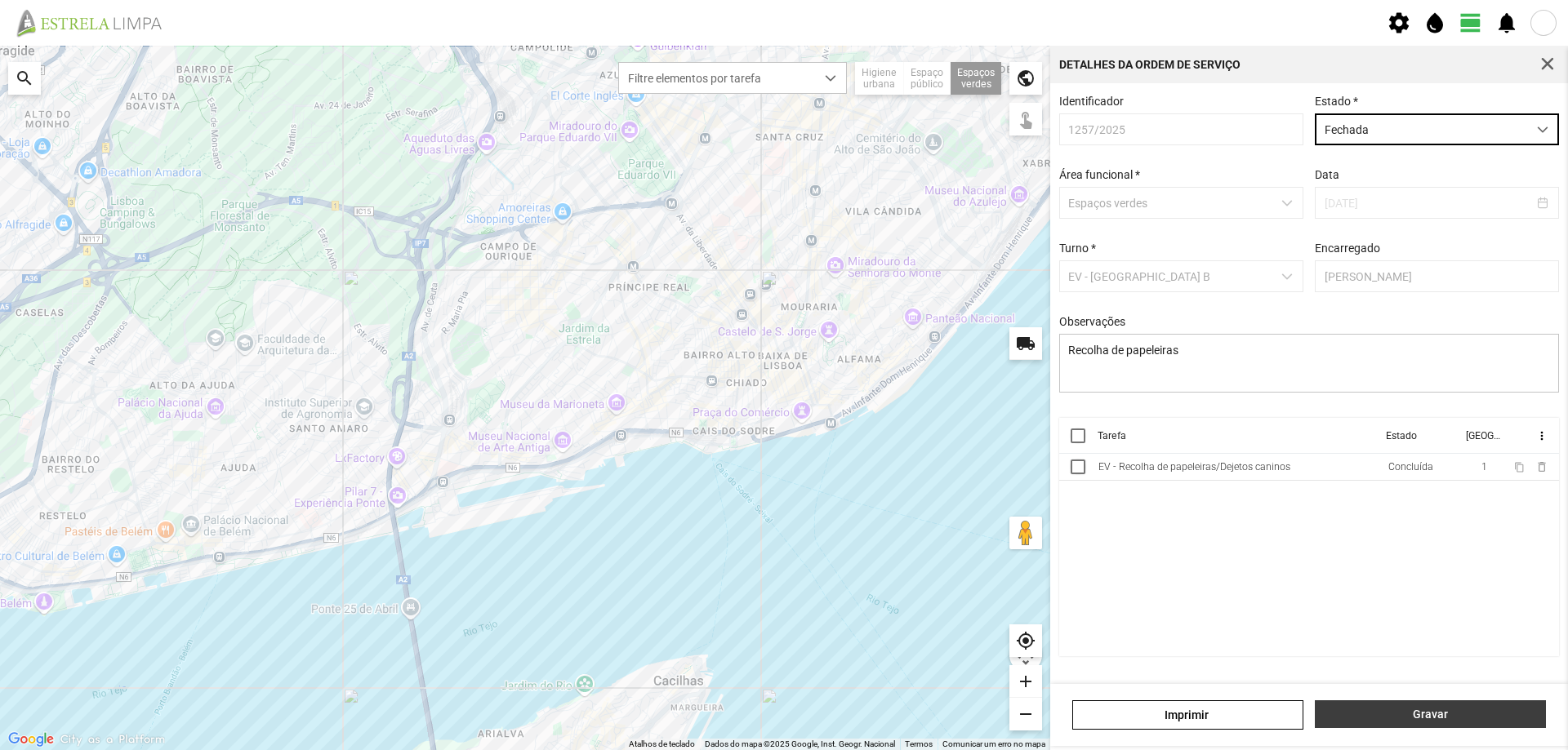
click at [1403, 711] on span "Gravar" at bounding box center [1431, 714] width 214 height 13
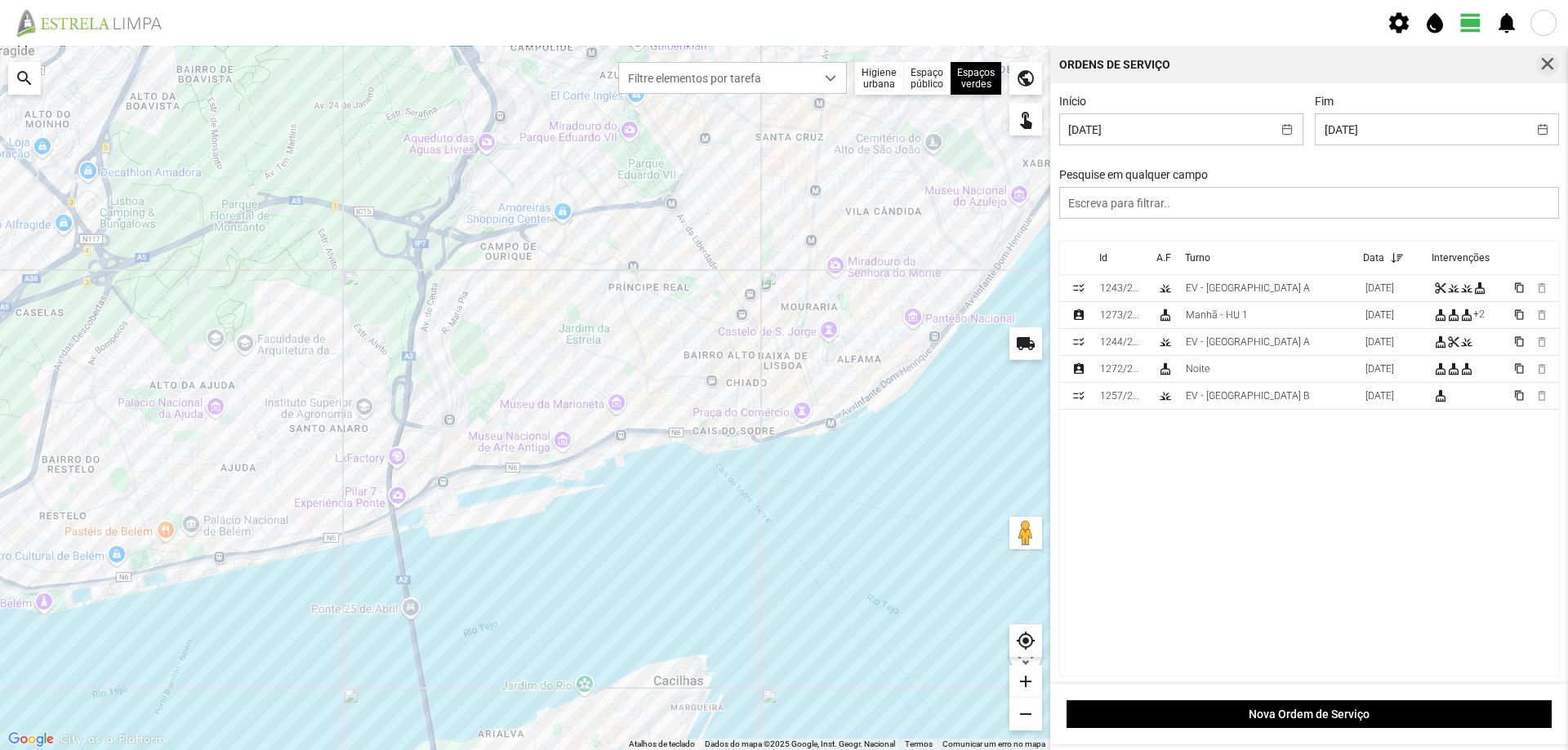
click at [1549, 57] on span "button" at bounding box center [1547, 64] width 15 height 15
